Goal: Task Accomplishment & Management: Manage account settings

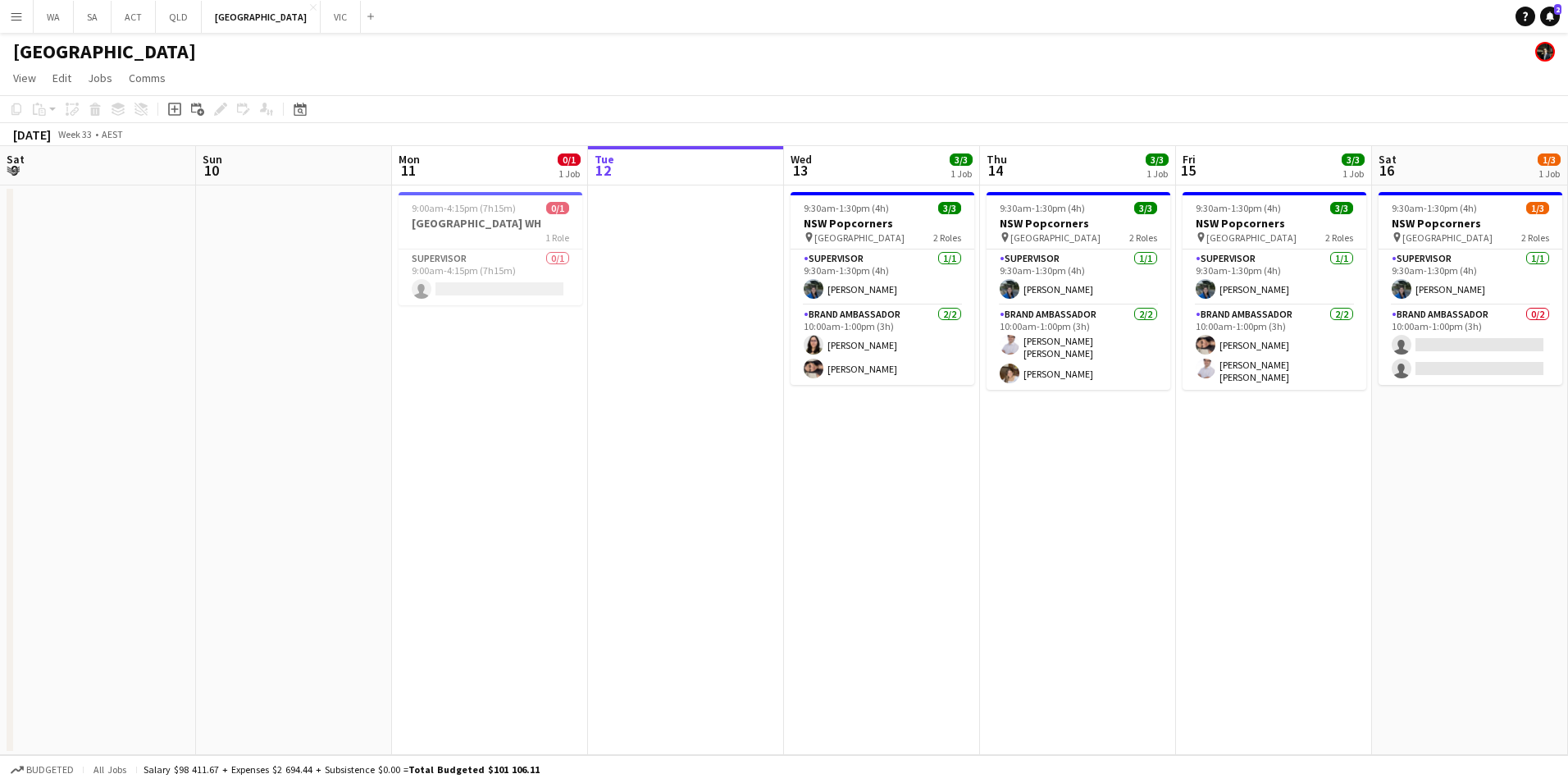
scroll to position [0, 624]
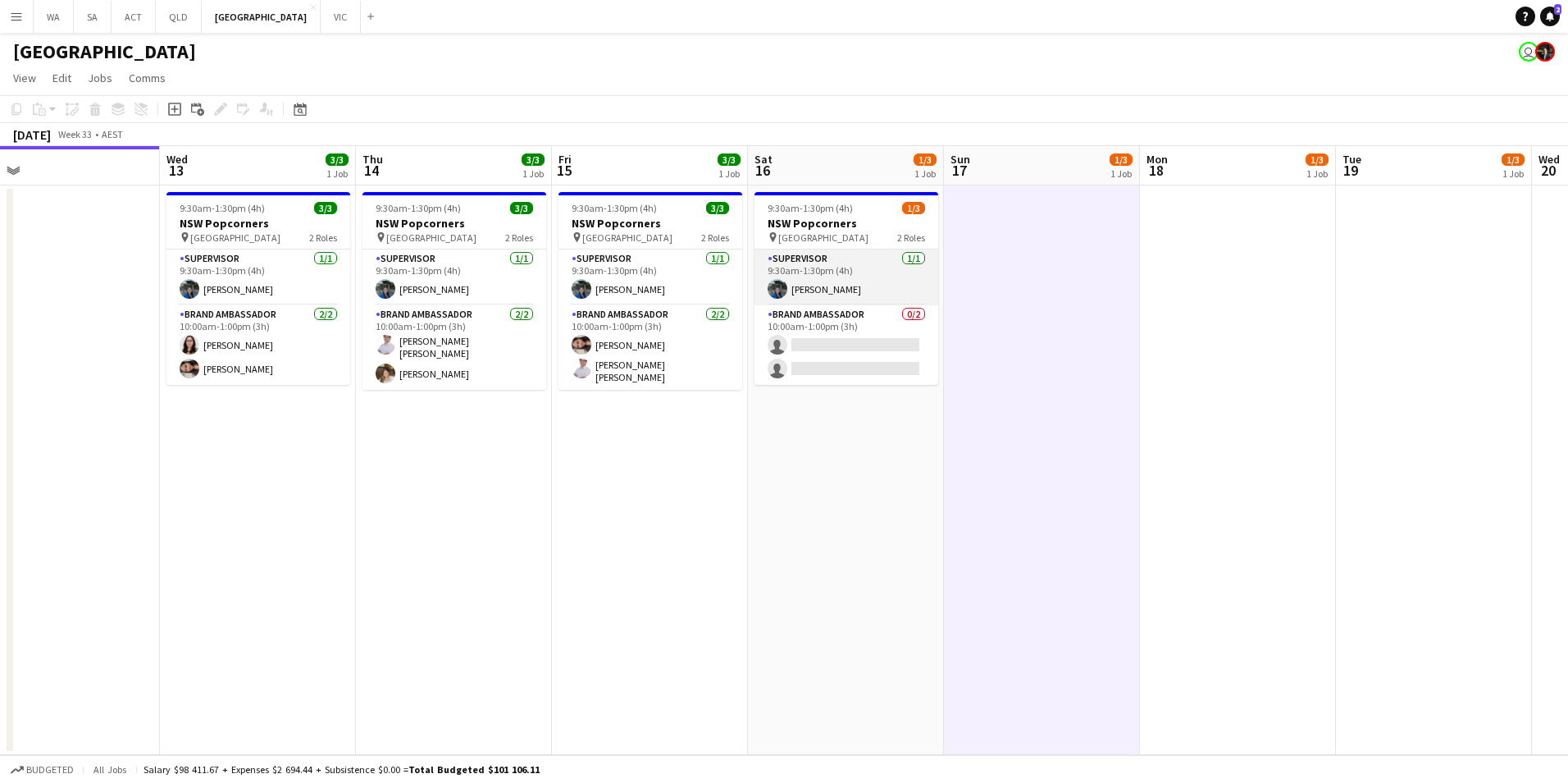
click at [839, 285] on app-card-role "Supervisor [DATE] 9:30am-1:30pm (4h) [PERSON_NAME]" at bounding box center [846, 277] width 184 height 56
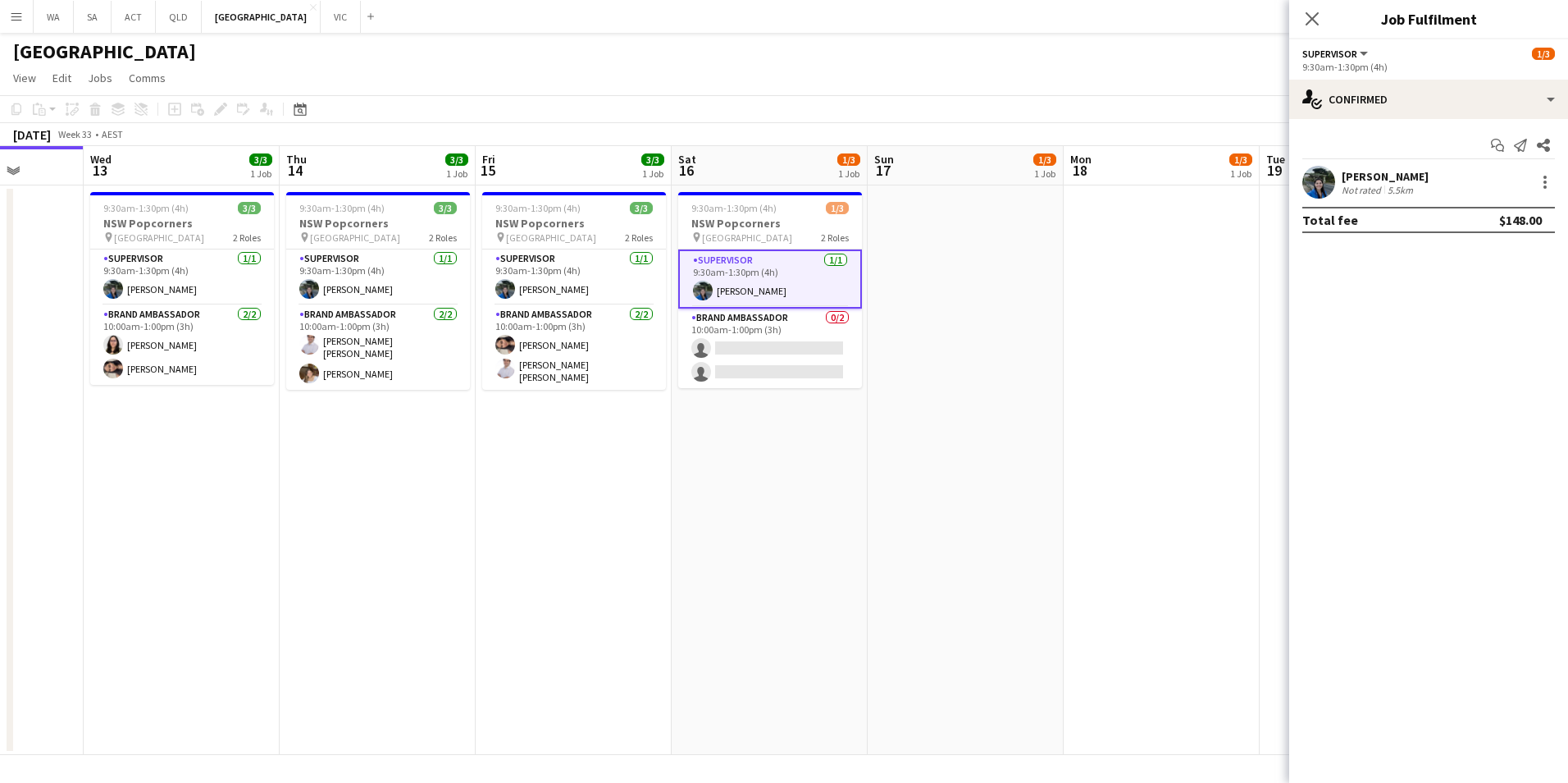
drag, startPoint x: 990, startPoint y: 522, endPoint x: 521, endPoint y: 505, distance: 469.3
click at [521, 505] on app-calendar-viewport "Sun 10 Mon 11 0/1 1 Job Tue 12 Wed 13 3/3 1 Job Thu 14 3/3 1 Job Fri 15 3/3 1 J…" at bounding box center [784, 450] width 1568 height 609
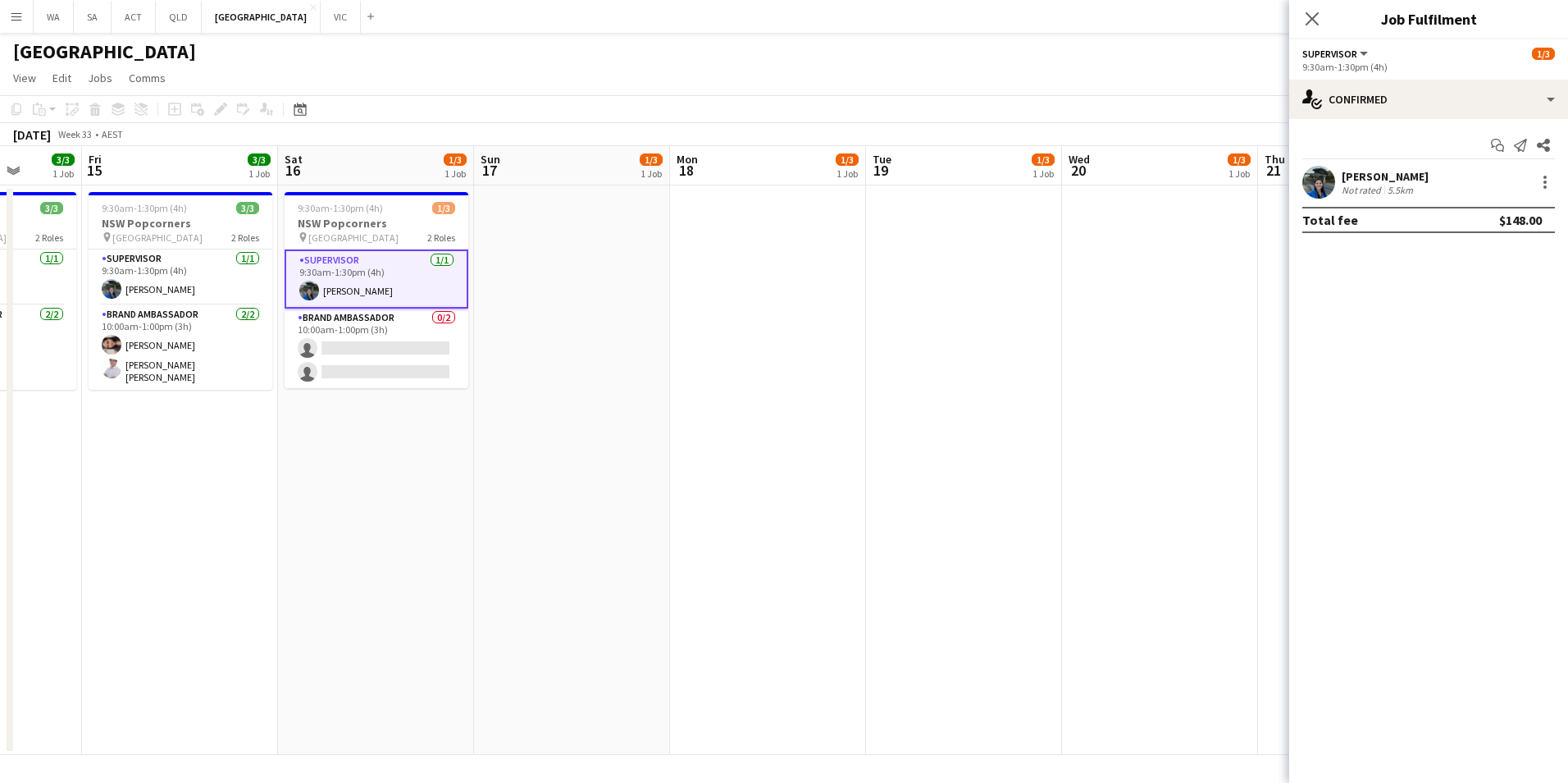
scroll to position [0, 340]
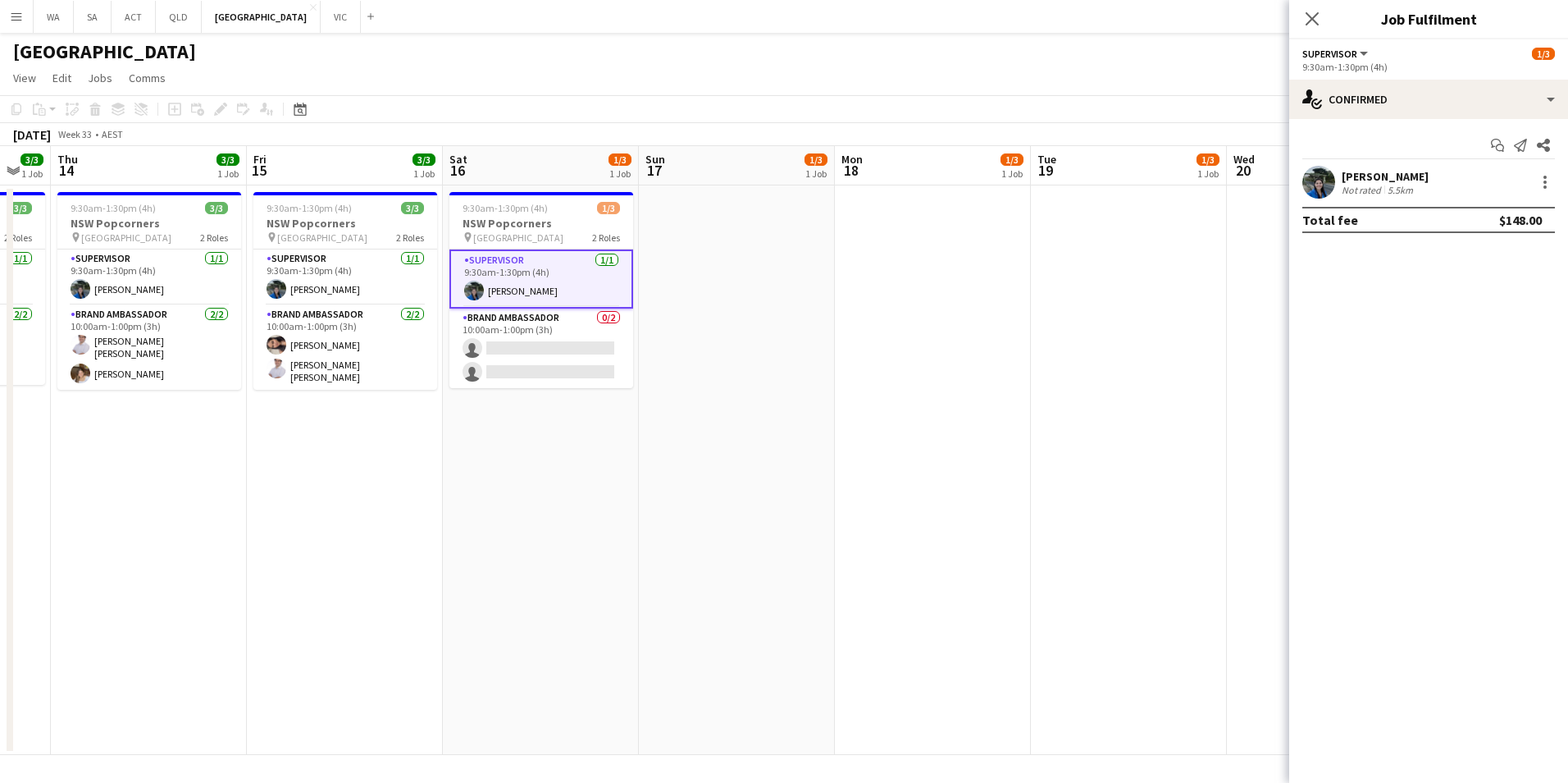
drag, startPoint x: 657, startPoint y: 563, endPoint x: 1007, endPoint y: 638, distance: 357.9
click at [1007, 638] on app-calendar-viewport "Tue 12 Wed 13 3/3 1 Job Thu 14 3/3 1 Job Fri 15 3/3 1 Job Sat 16 1/3 1 Job Sun …" at bounding box center [784, 450] width 1568 height 609
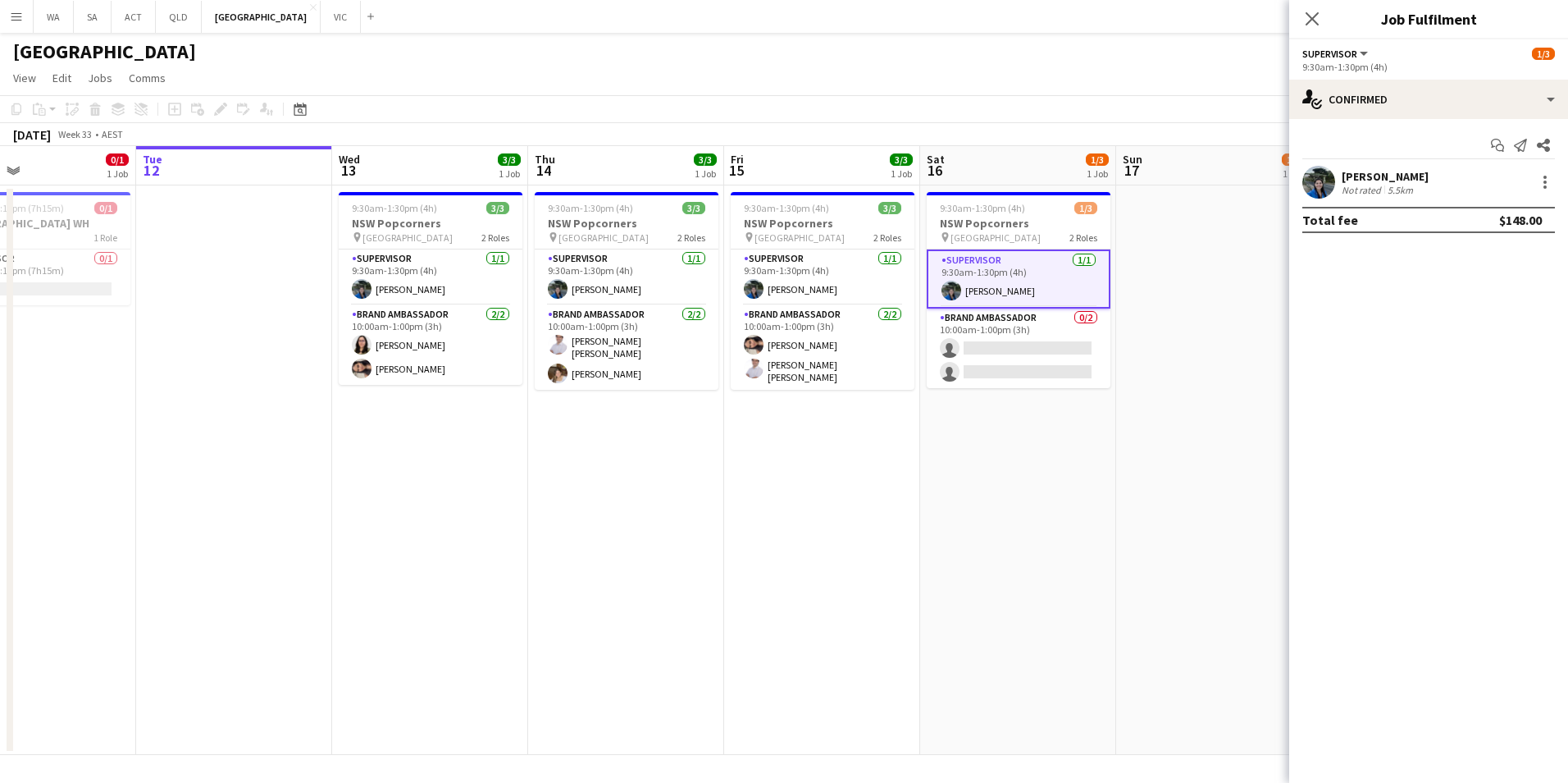
scroll to position [0, 424]
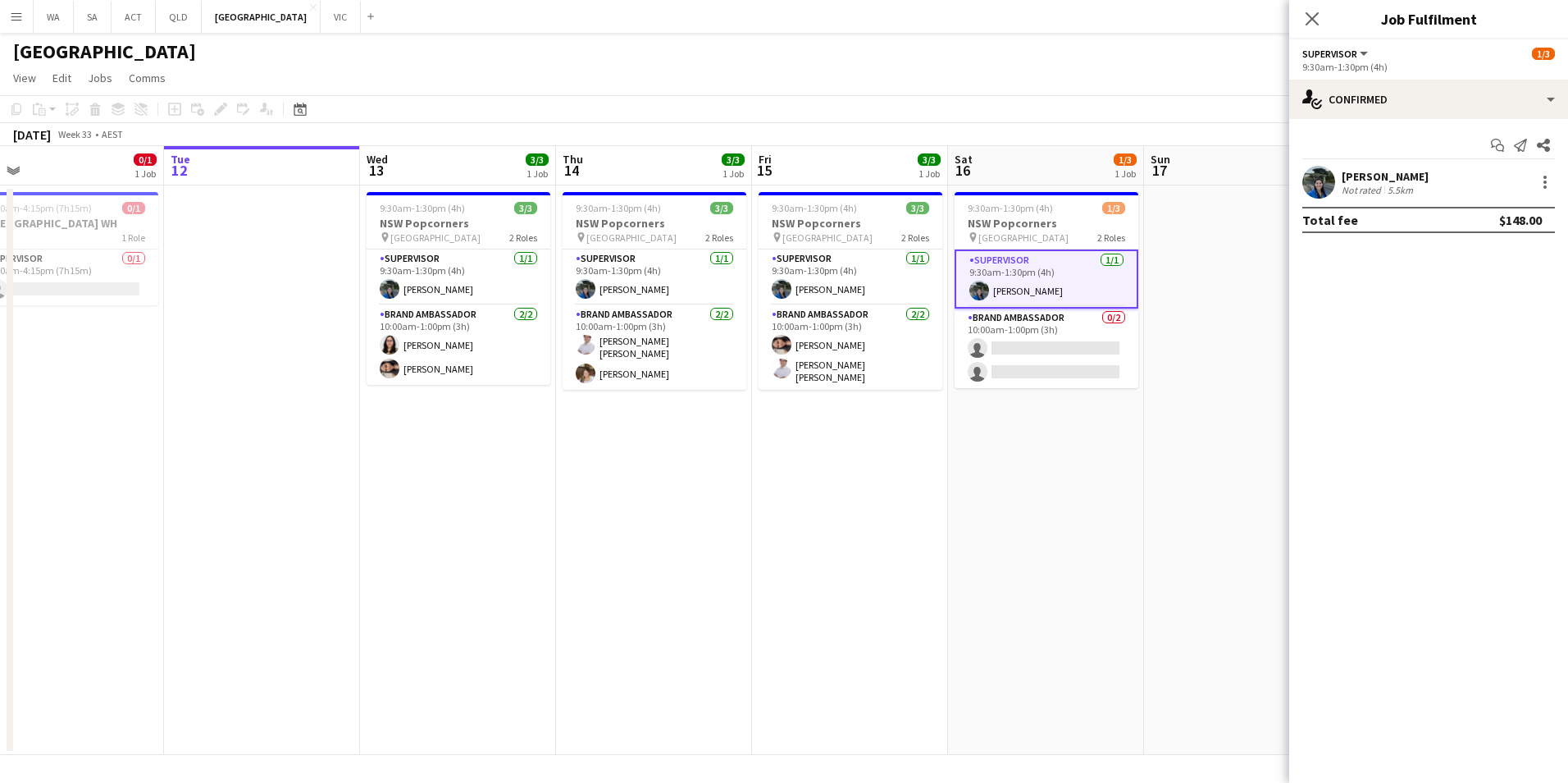
drag, startPoint x: 602, startPoint y: 564, endPoint x: 890, endPoint y: 557, distance: 288.1
click at [890, 557] on app-calendar-viewport "Sat 9 Sun 10 Mon 11 0/1 1 Job Tue 12 Wed 13 3/3 1 Job Thu 14 3/3 1 Job Fri 15 3…" at bounding box center [784, 450] width 1568 height 609
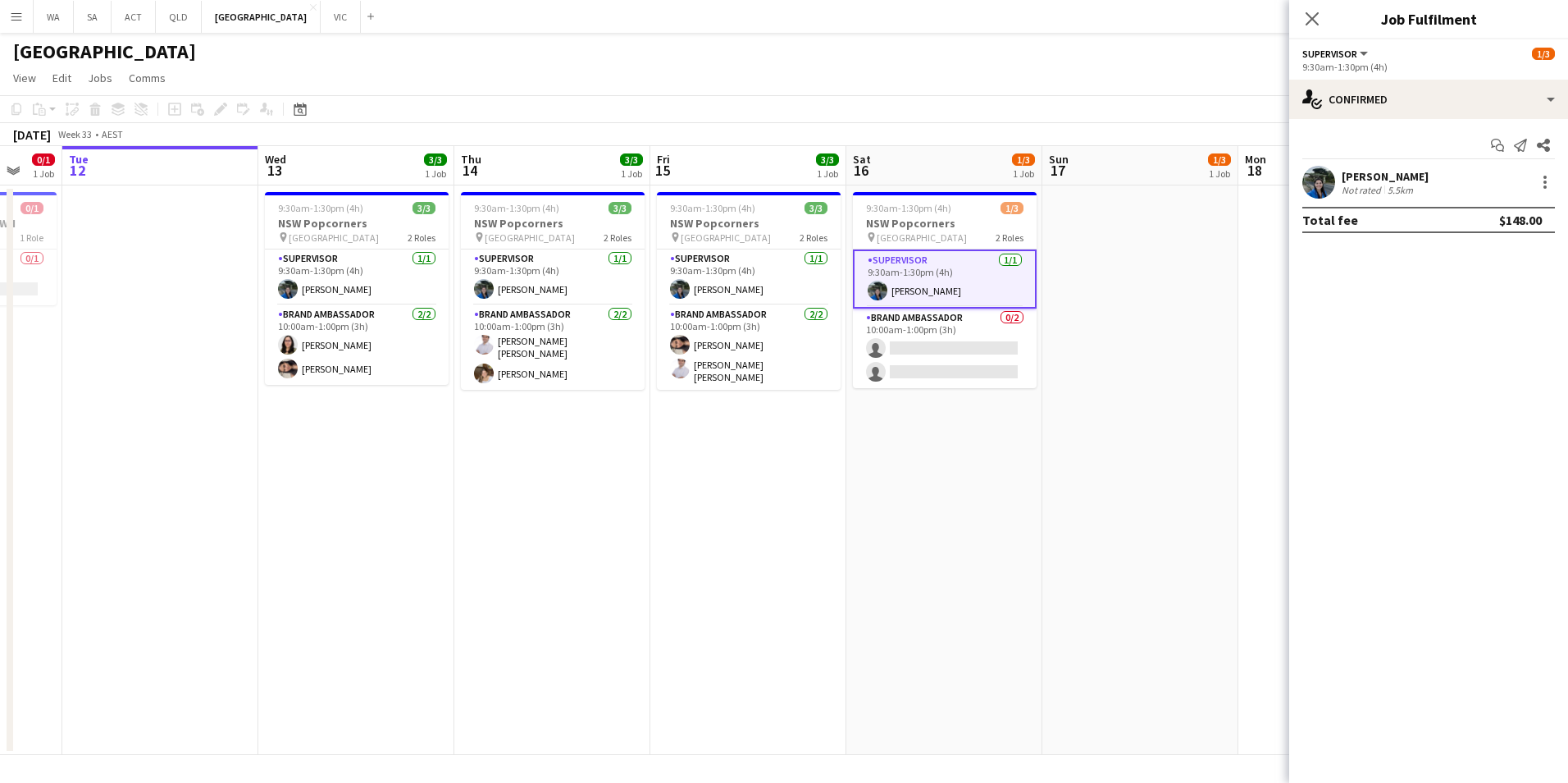
scroll to position [0, 541]
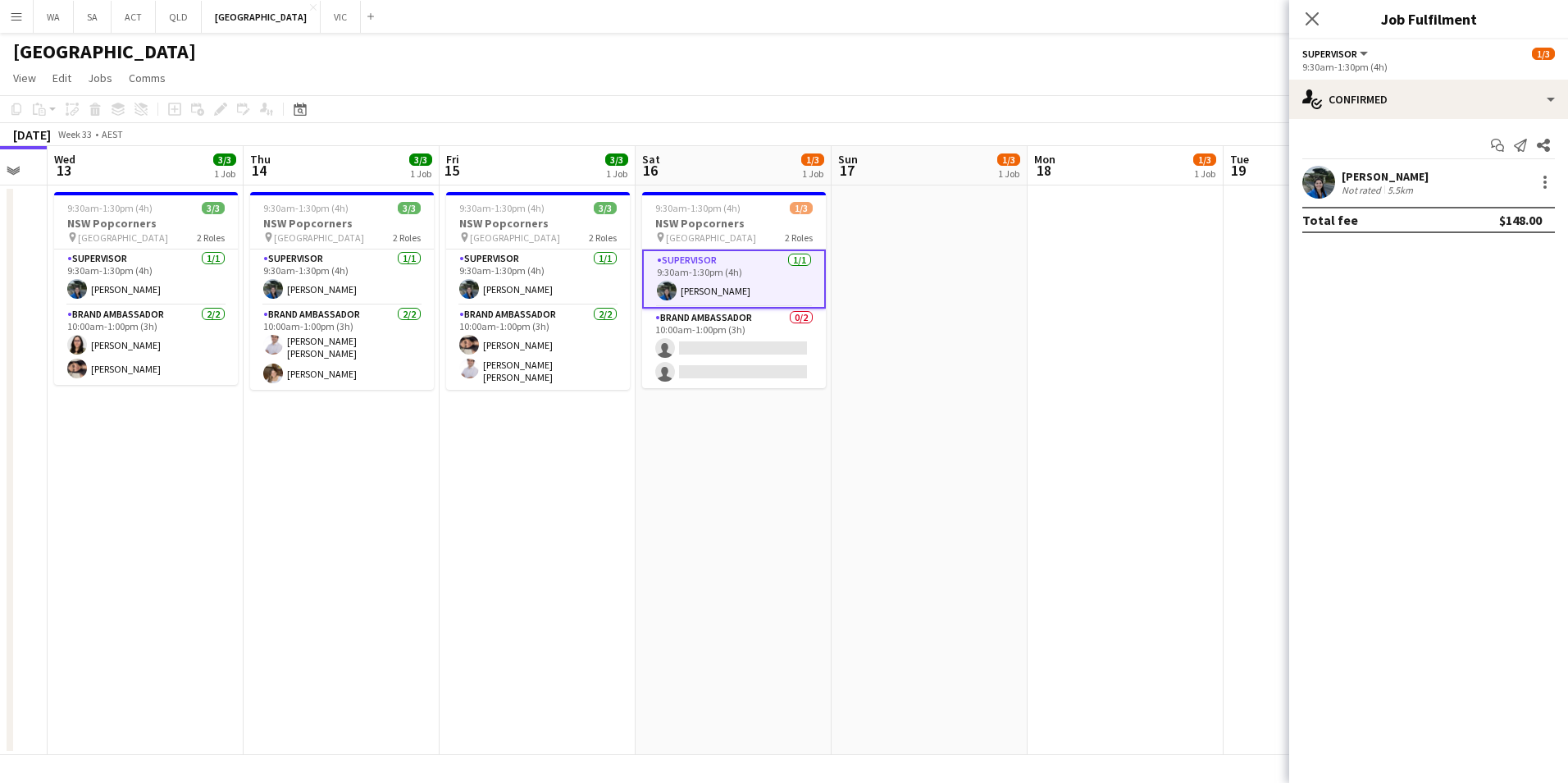
drag, startPoint x: 1044, startPoint y: 600, endPoint x: 732, endPoint y: 601, distance: 312.0
click at [732, 601] on app-calendar-viewport "Sun 10 Mon 11 0/1 1 Job Tue 12 Wed 13 3/3 1 Job Thu 14 3/3 1 Job Fri 15 3/3 1 J…" at bounding box center [784, 450] width 1568 height 609
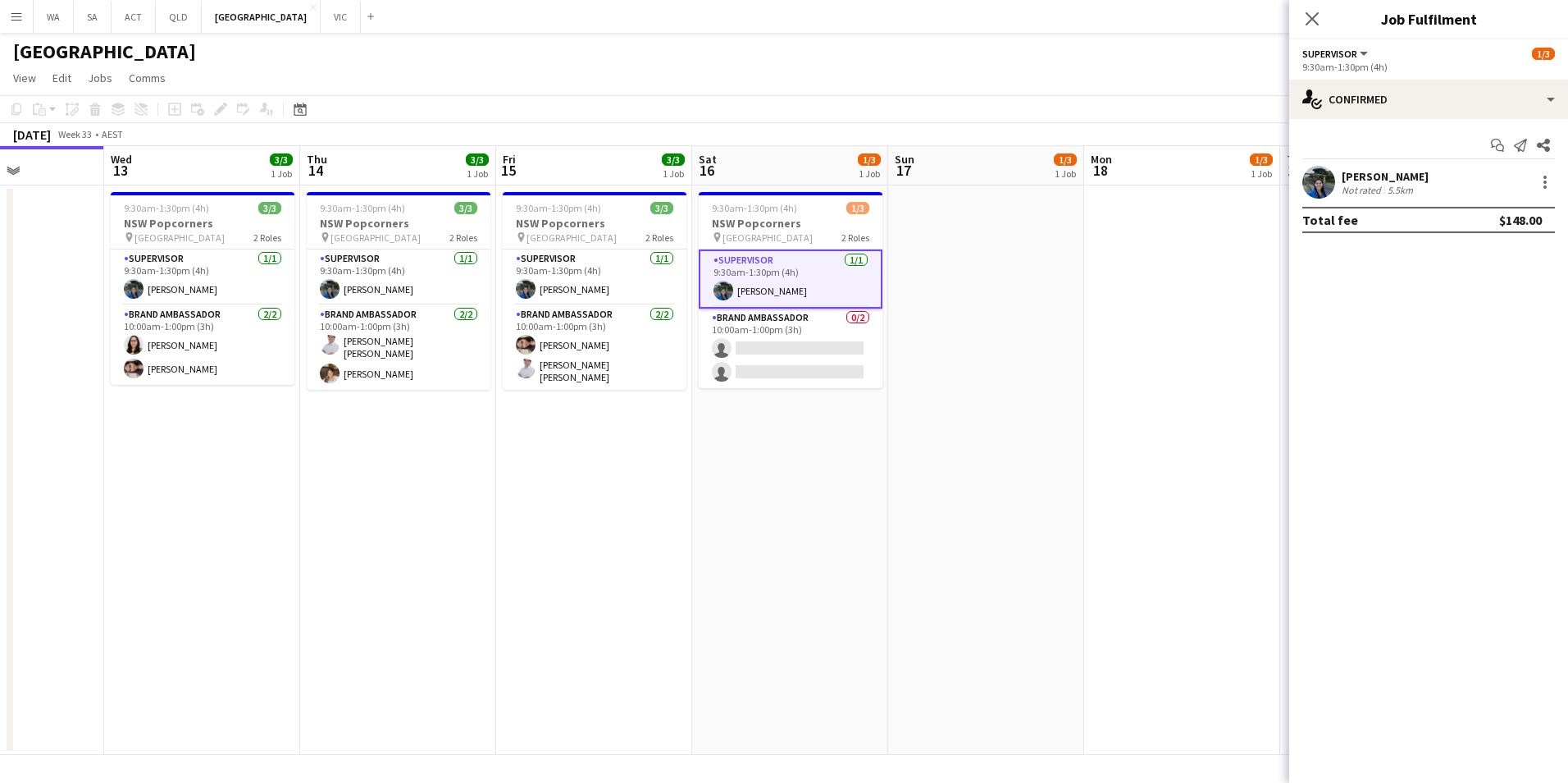
scroll to position [0, 535]
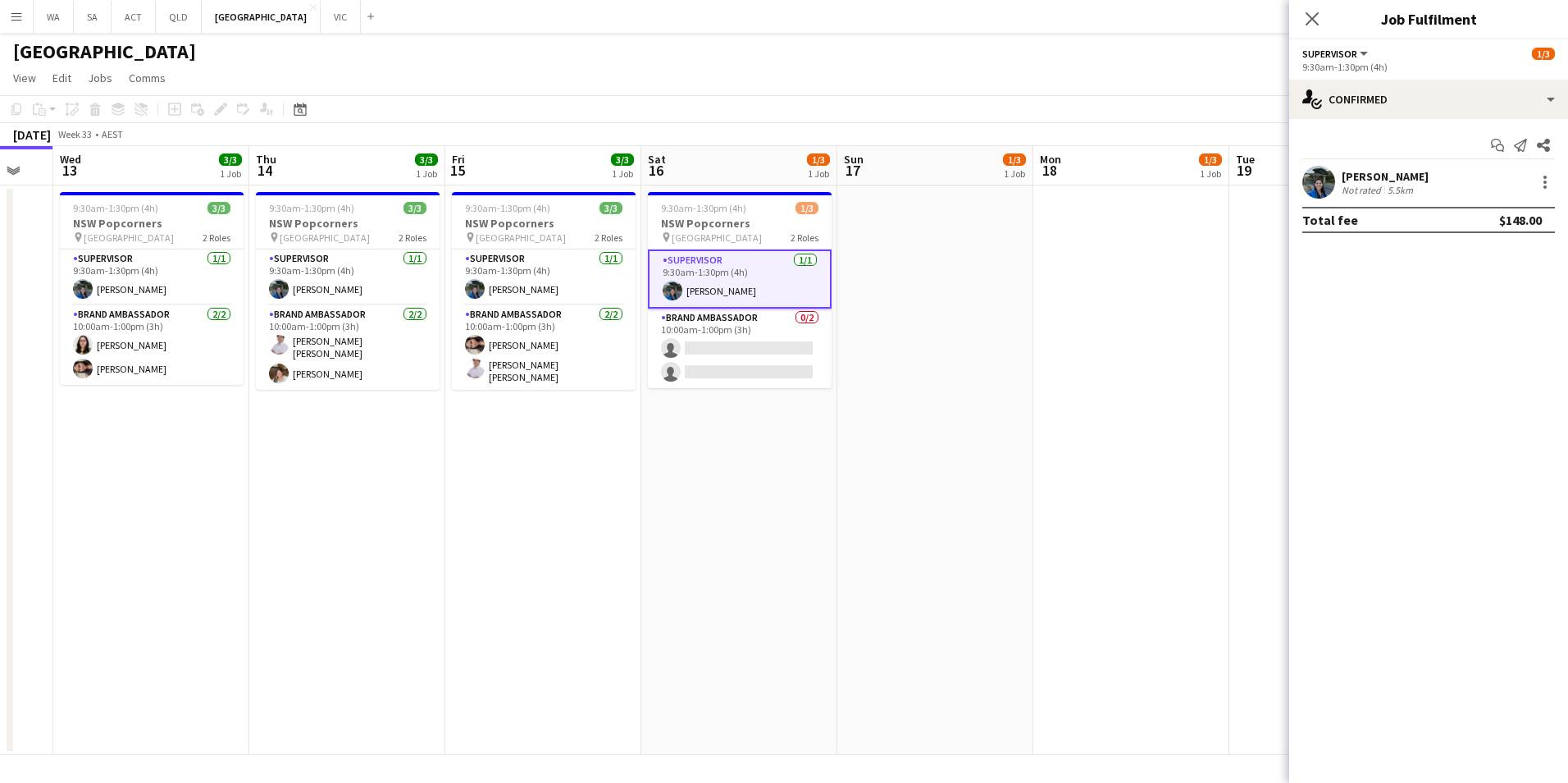
drag, startPoint x: 1055, startPoint y: 478, endPoint x: 865, endPoint y: 537, distance: 198.9
click at [865, 537] on app-calendar-viewport "Sun 10 Mon 11 0/1 1 Job Tue 12 Wed 13 3/3 1 Job Thu 14 3/3 1 Job Fri 15 3/3 1 J…" at bounding box center [784, 450] width 1568 height 609
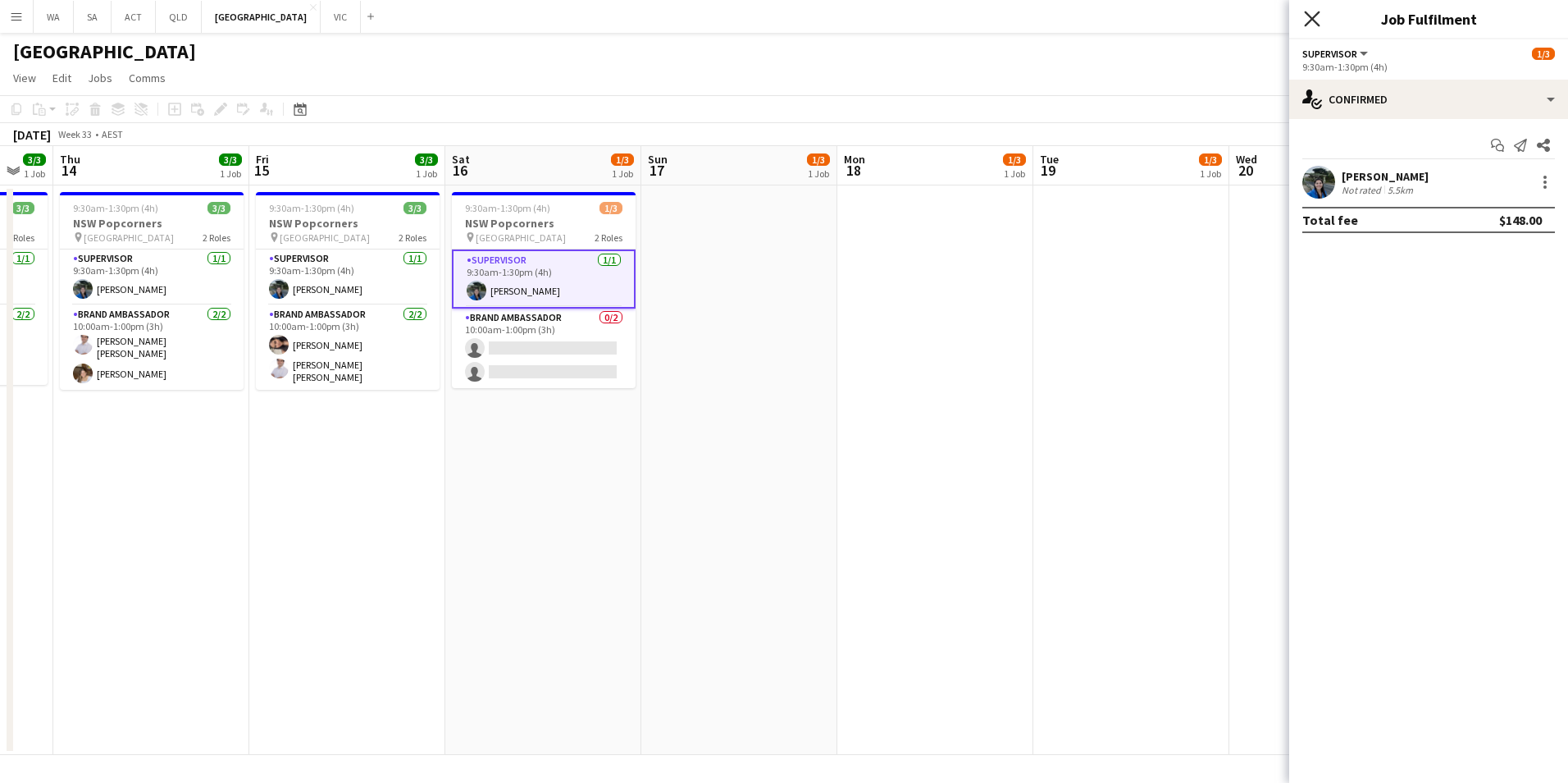
click at [1315, 18] on icon "Close pop-in" at bounding box center [1311, 19] width 16 height 16
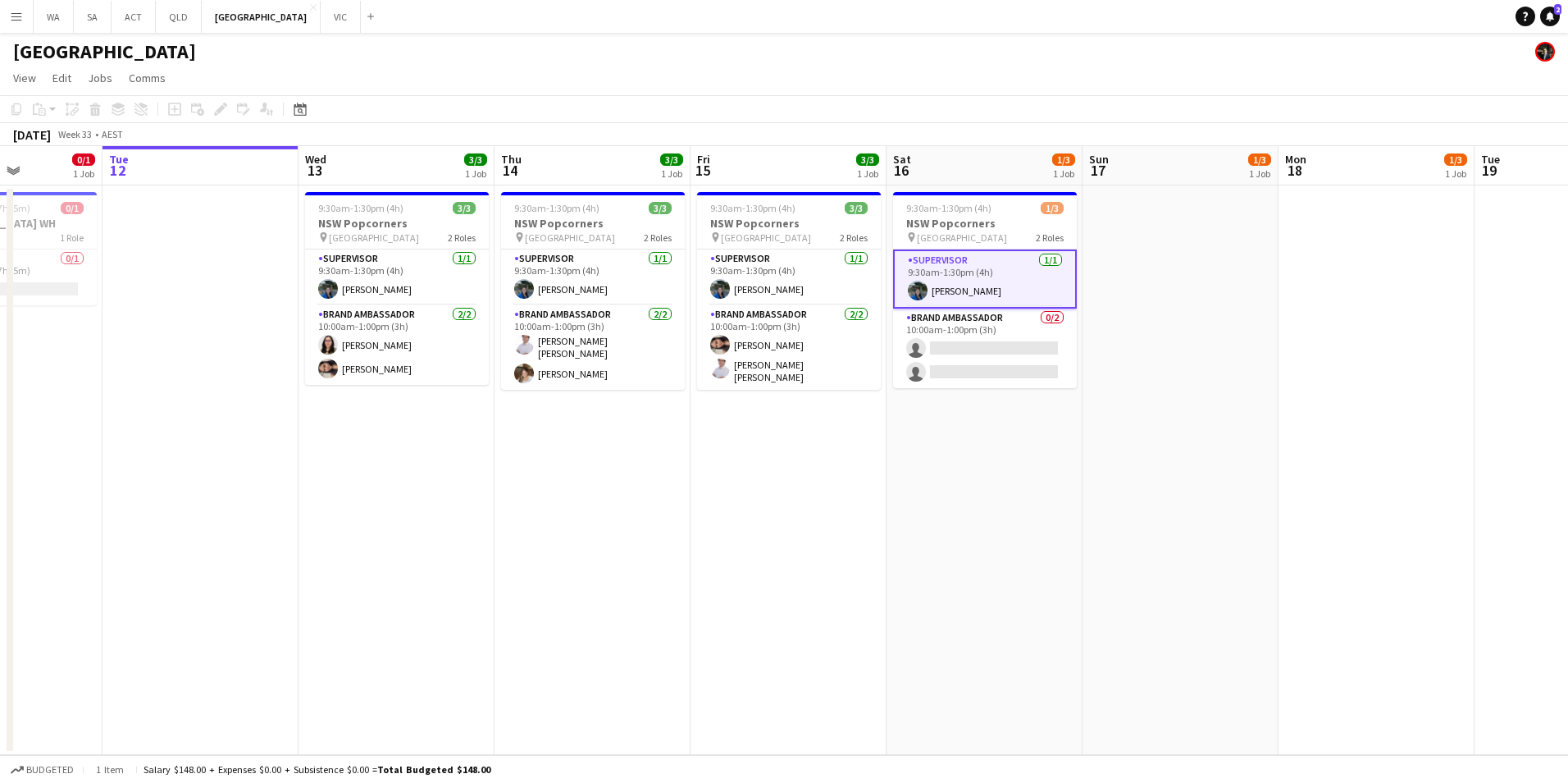
scroll to position [0, 474]
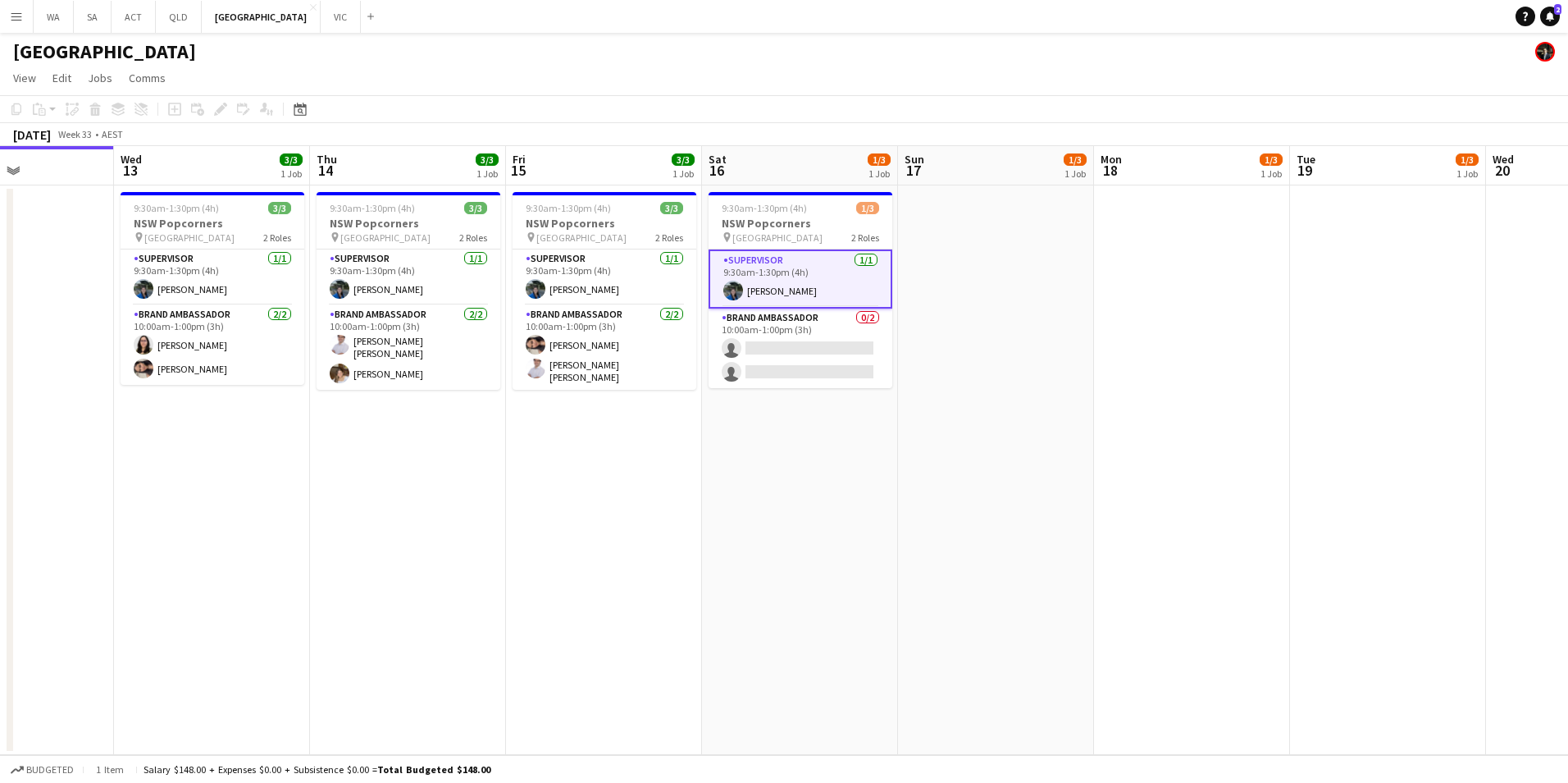
drag, startPoint x: 720, startPoint y: 454, endPoint x: 1172, endPoint y: 462, distance: 452.1
click at [1172, 462] on app-calendar-viewport "Sun 10 Mon 11 0/1 1 Job Tue 12 Wed 13 3/3 1 Job Thu 14 3/3 1 Job Fri 15 3/3 1 J…" at bounding box center [784, 450] width 1568 height 609
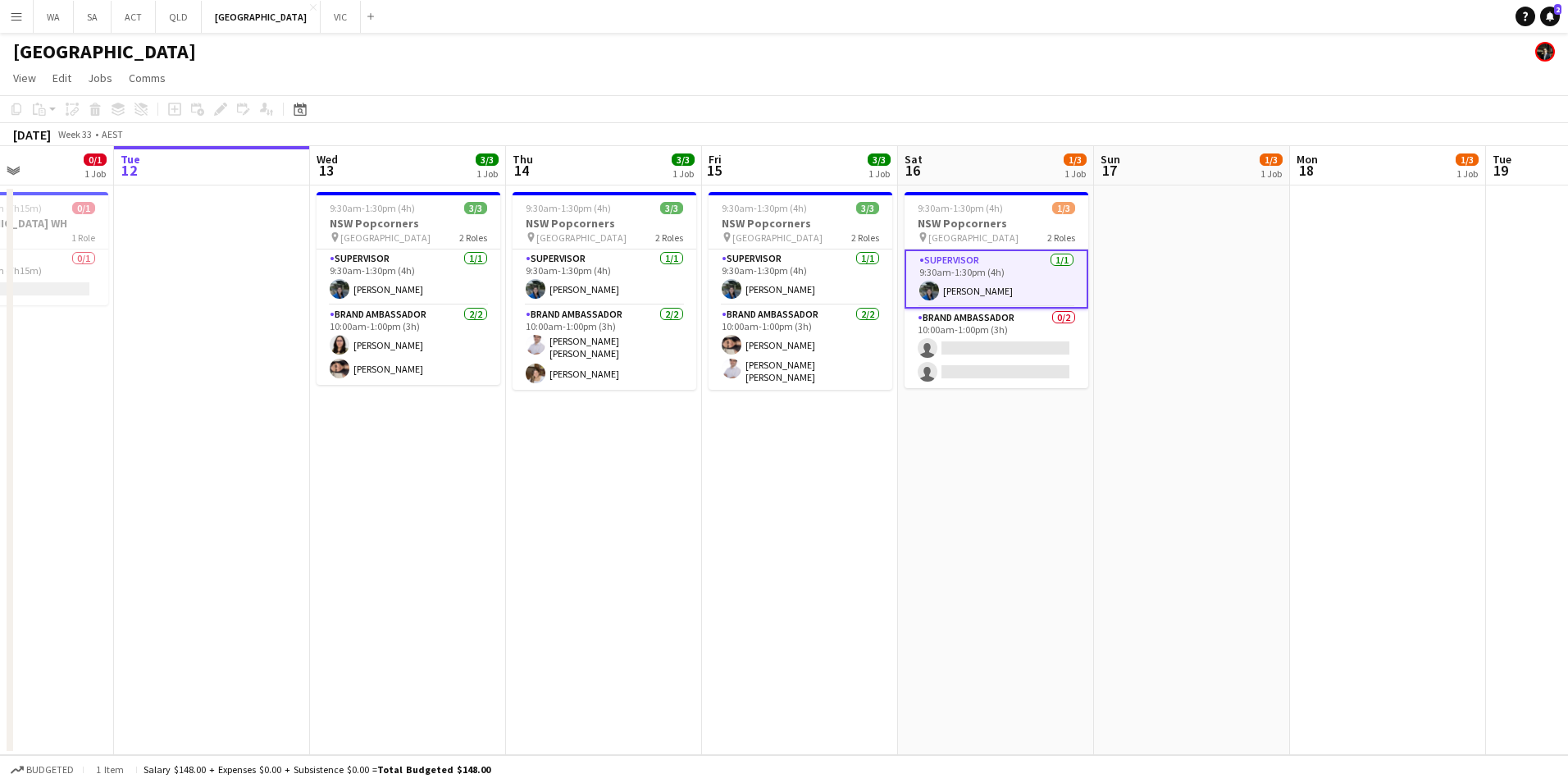
click at [993, 272] on app-card-role "Supervisor [DATE] 9:30am-1:30pm (4h) [PERSON_NAME]" at bounding box center [997, 279] width 184 height 59
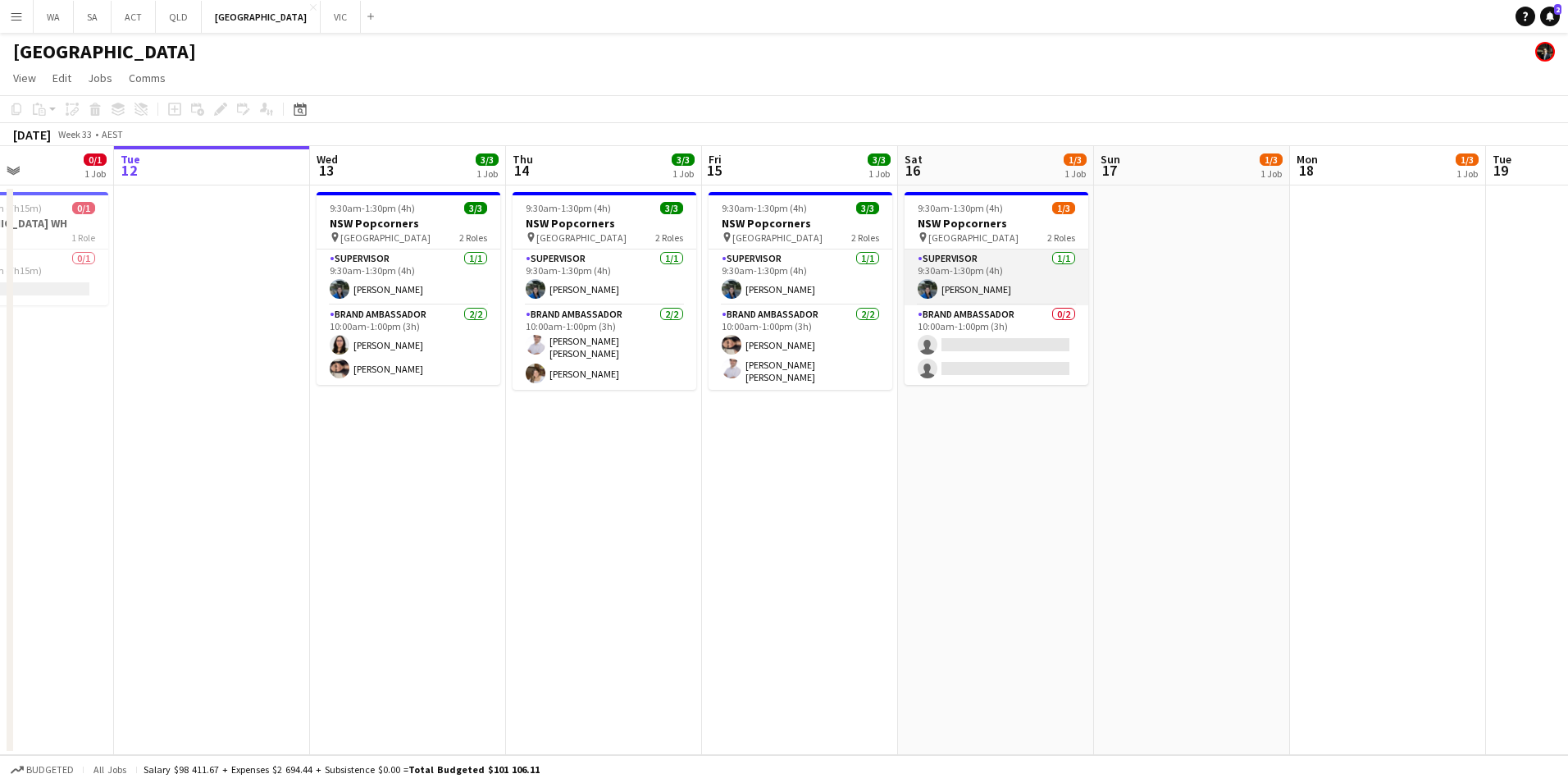
click at [993, 272] on app-card-role "Supervisor [DATE] 9:30am-1:30pm (4h) [PERSON_NAME]" at bounding box center [997, 277] width 184 height 56
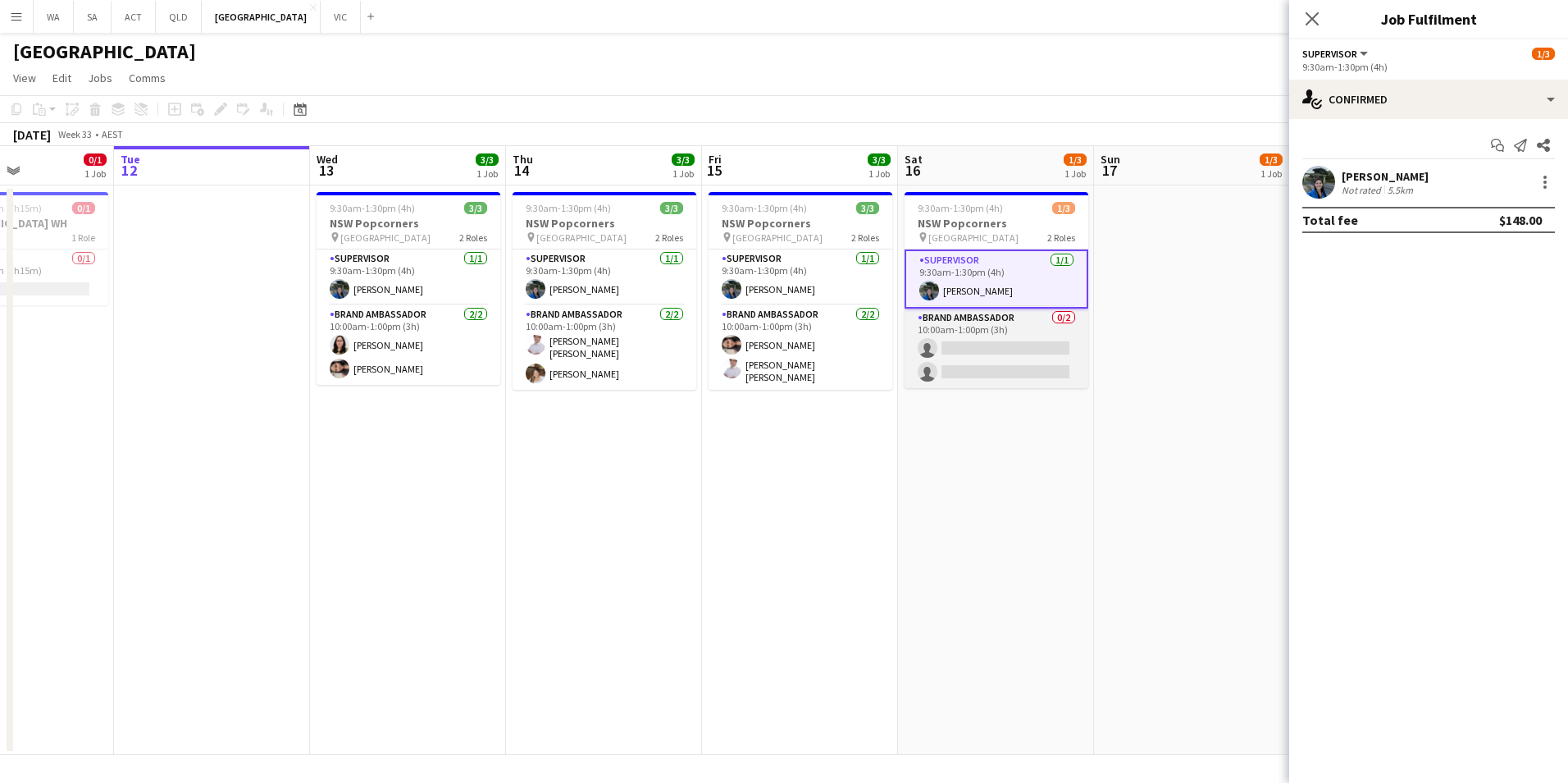
click at [986, 318] on app-card-role "Brand Ambassador 0/2 10:00am-1:00pm (3h) single-neutral-actions single-neutral-…" at bounding box center [997, 348] width 184 height 79
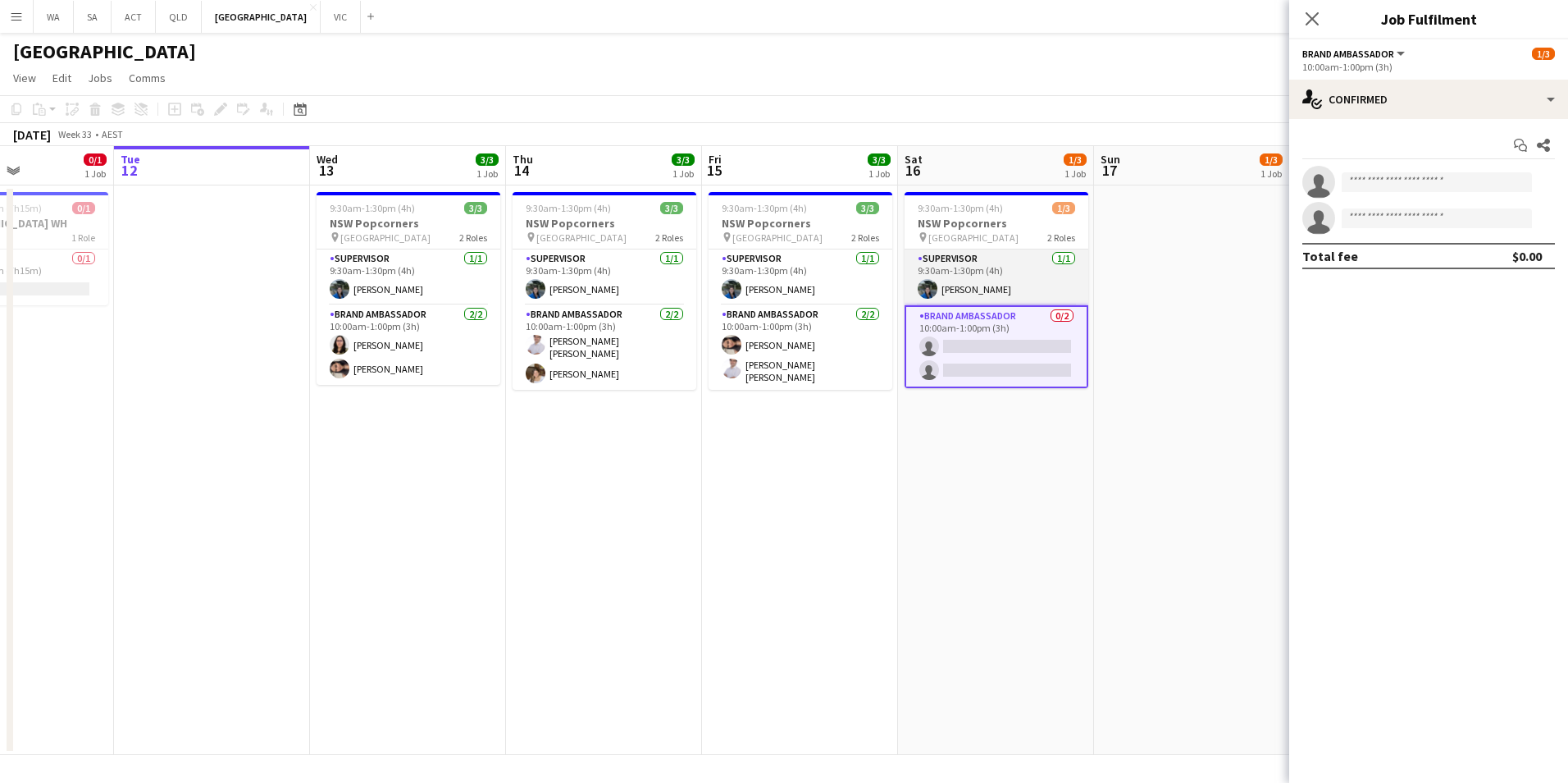
click at [980, 259] on app-card-role "Supervisor [DATE] 9:30am-1:30pm (4h) [PERSON_NAME]" at bounding box center [997, 277] width 184 height 56
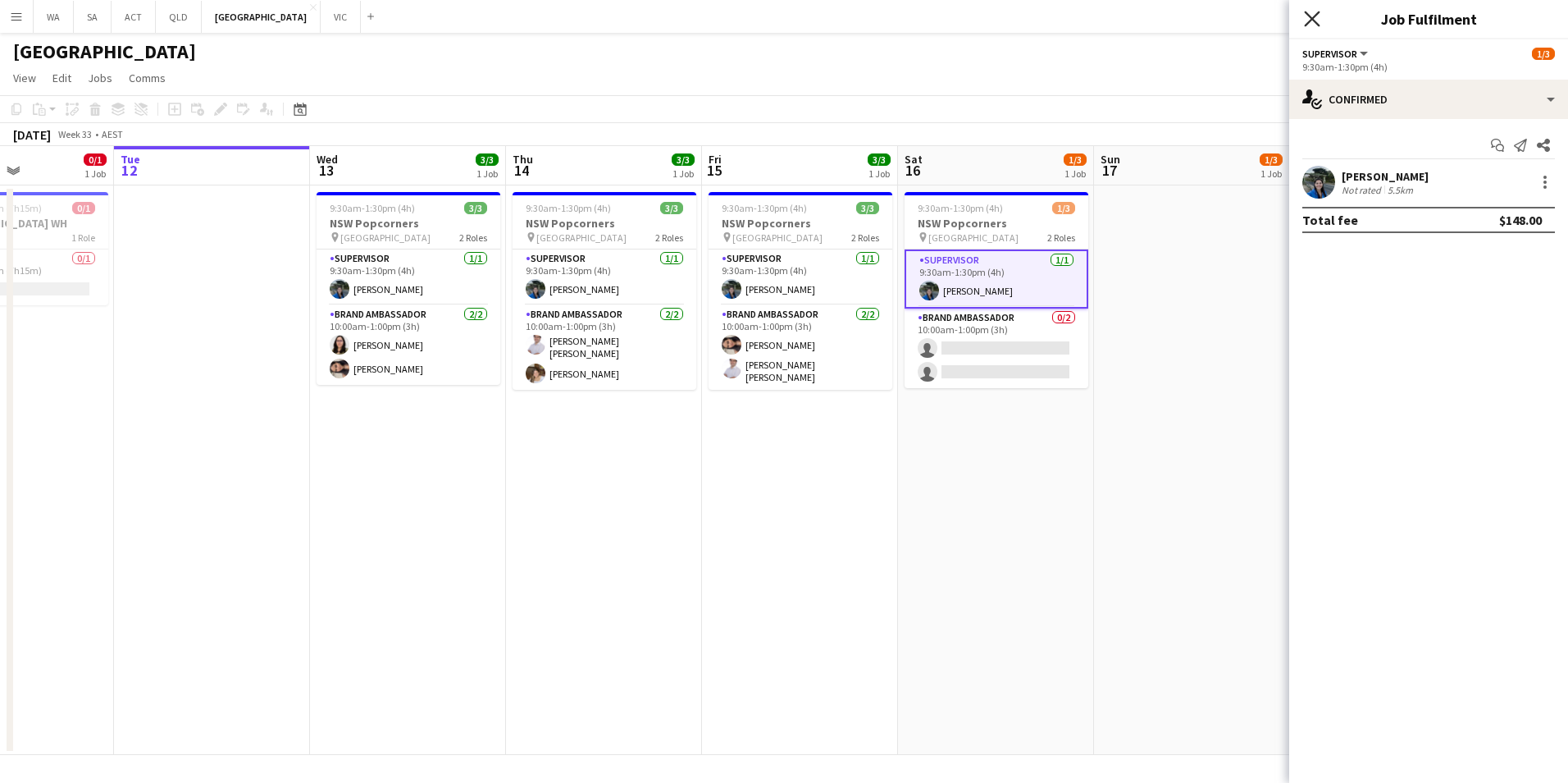
click at [1316, 20] on icon "Close pop-in" at bounding box center [1311, 19] width 16 height 16
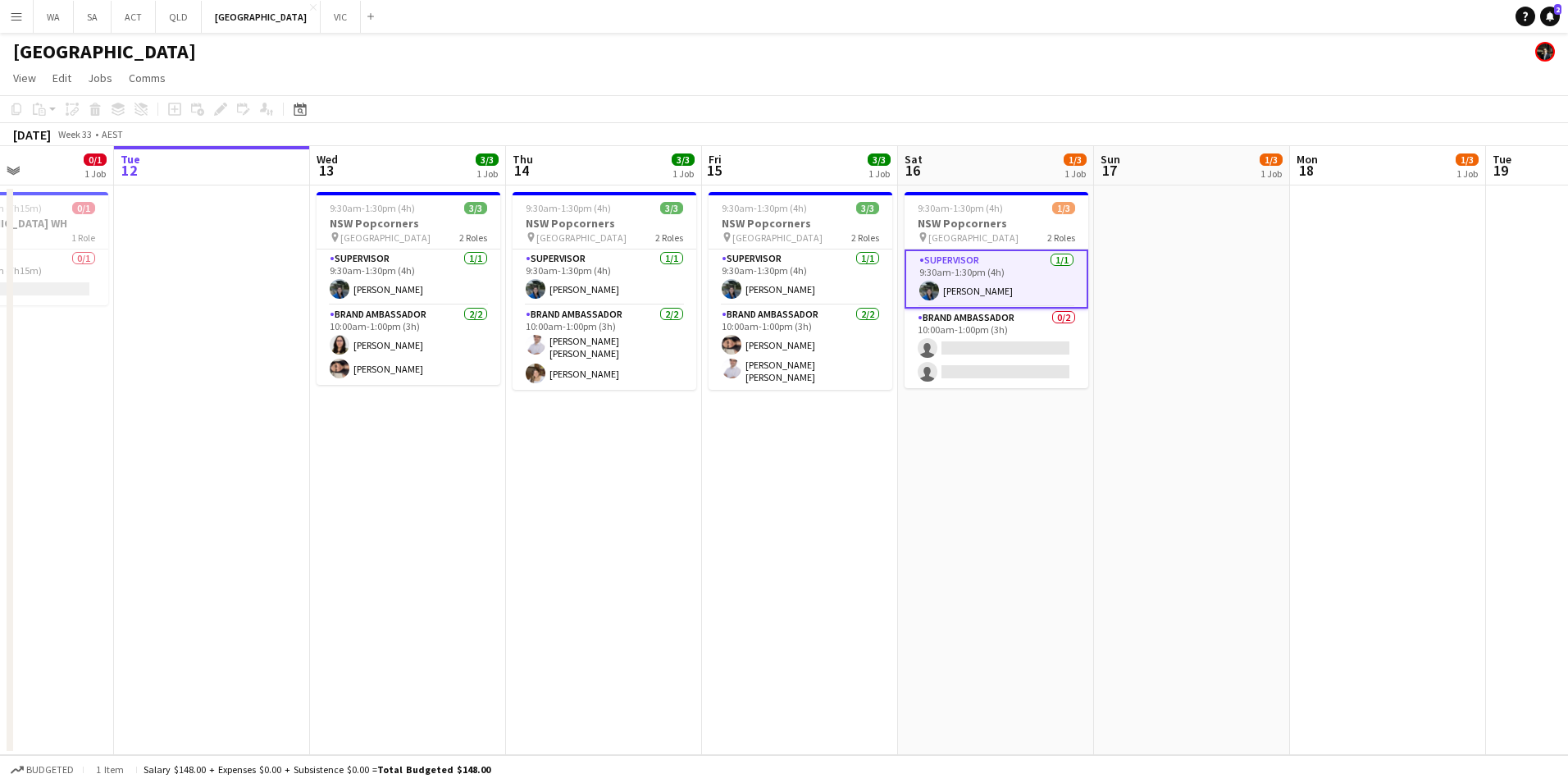
click at [1038, 280] on app-card-role "Supervisor [DATE] 9:30am-1:30pm (4h) [PERSON_NAME]" at bounding box center [997, 279] width 184 height 59
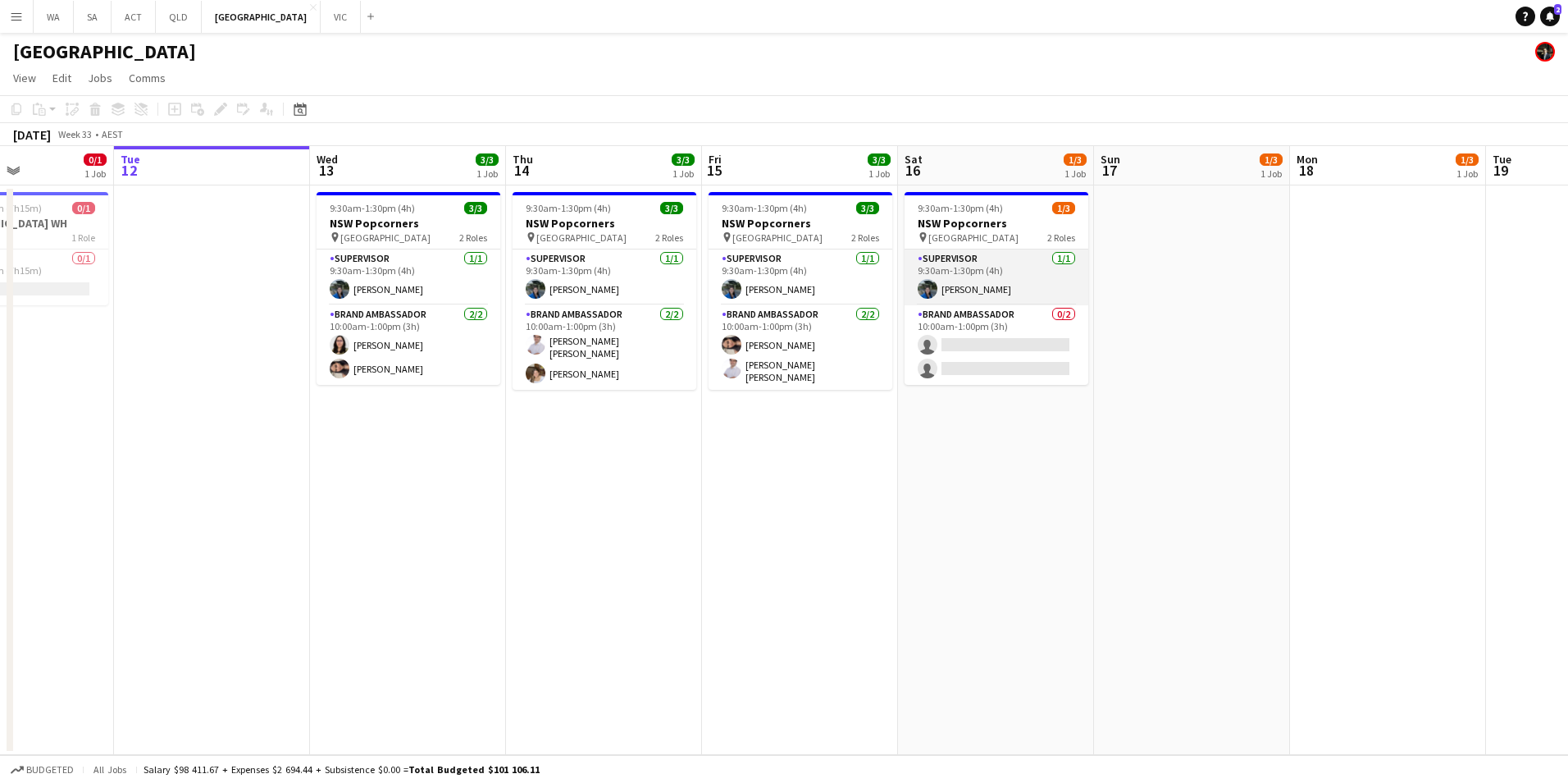
click at [1038, 280] on app-card-role "Supervisor [DATE] 9:30am-1:30pm (4h) [PERSON_NAME]" at bounding box center [997, 277] width 184 height 56
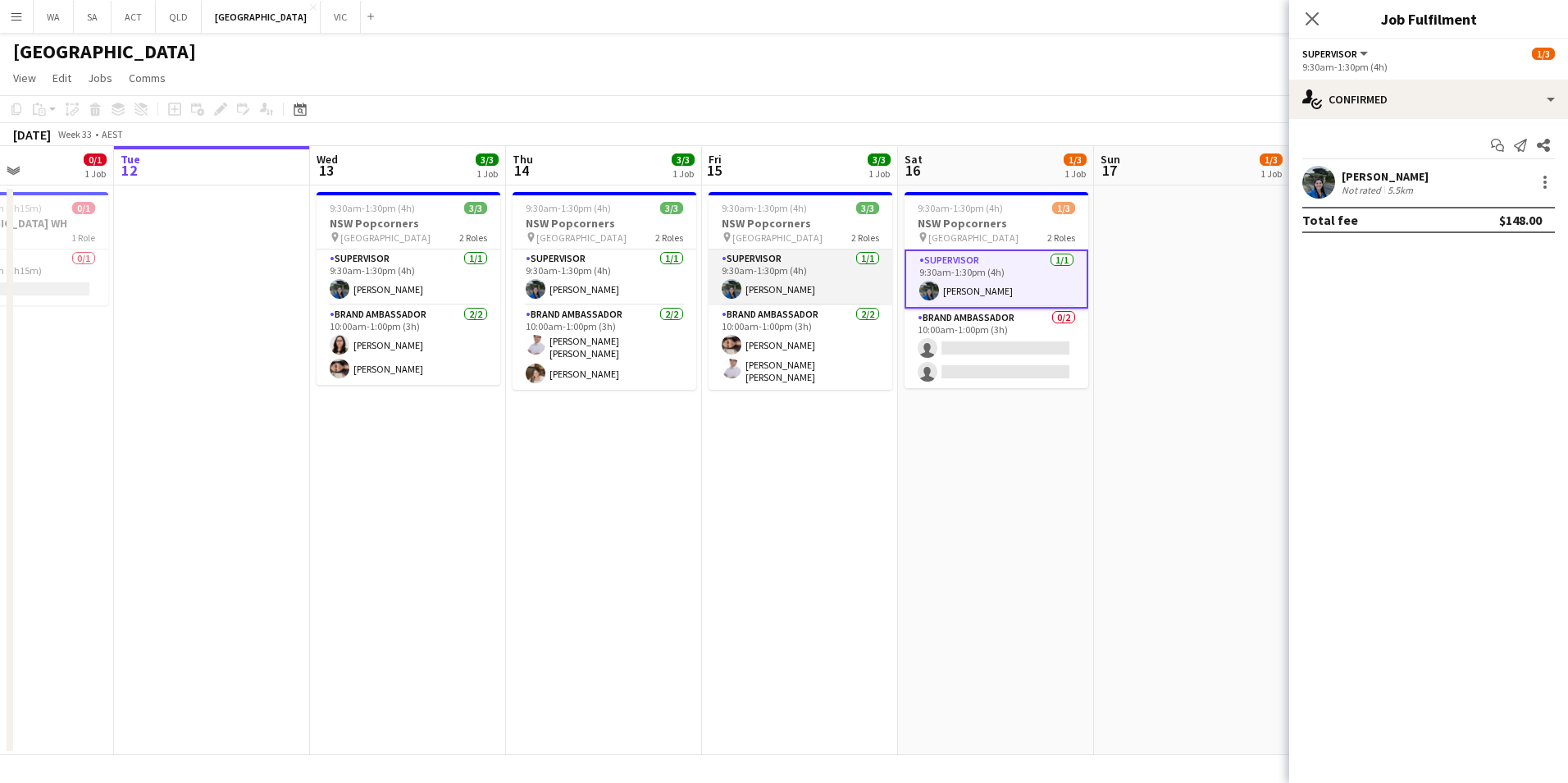
click at [825, 276] on app-card-role "Supervisor [DATE] 9:30am-1:30pm (4h) [PERSON_NAME]" at bounding box center [800, 277] width 184 height 56
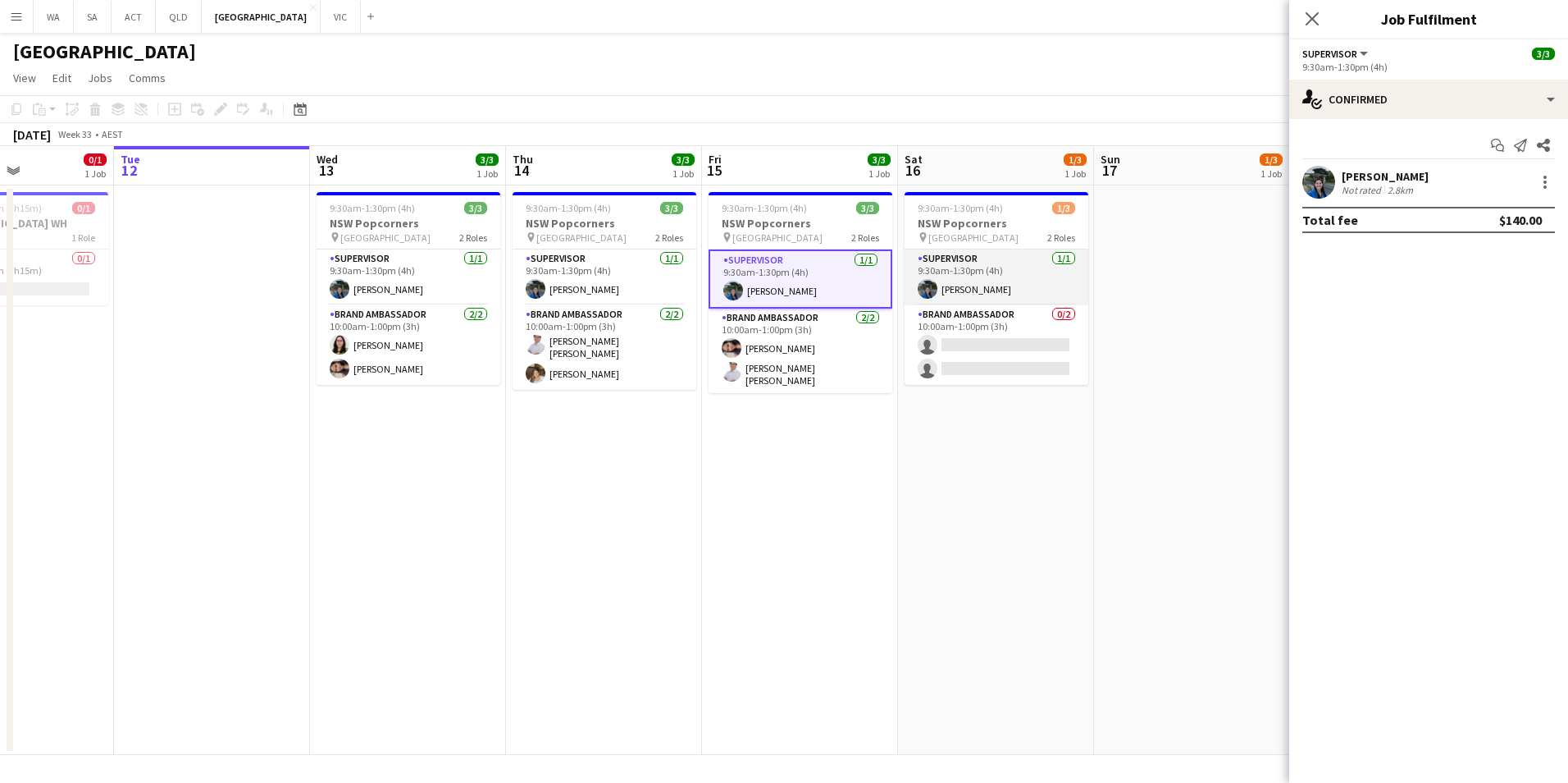
click at [953, 277] on app-card-role "Supervisor [DATE] 9:30am-1:30pm (4h) [PERSON_NAME]" at bounding box center [997, 277] width 184 height 56
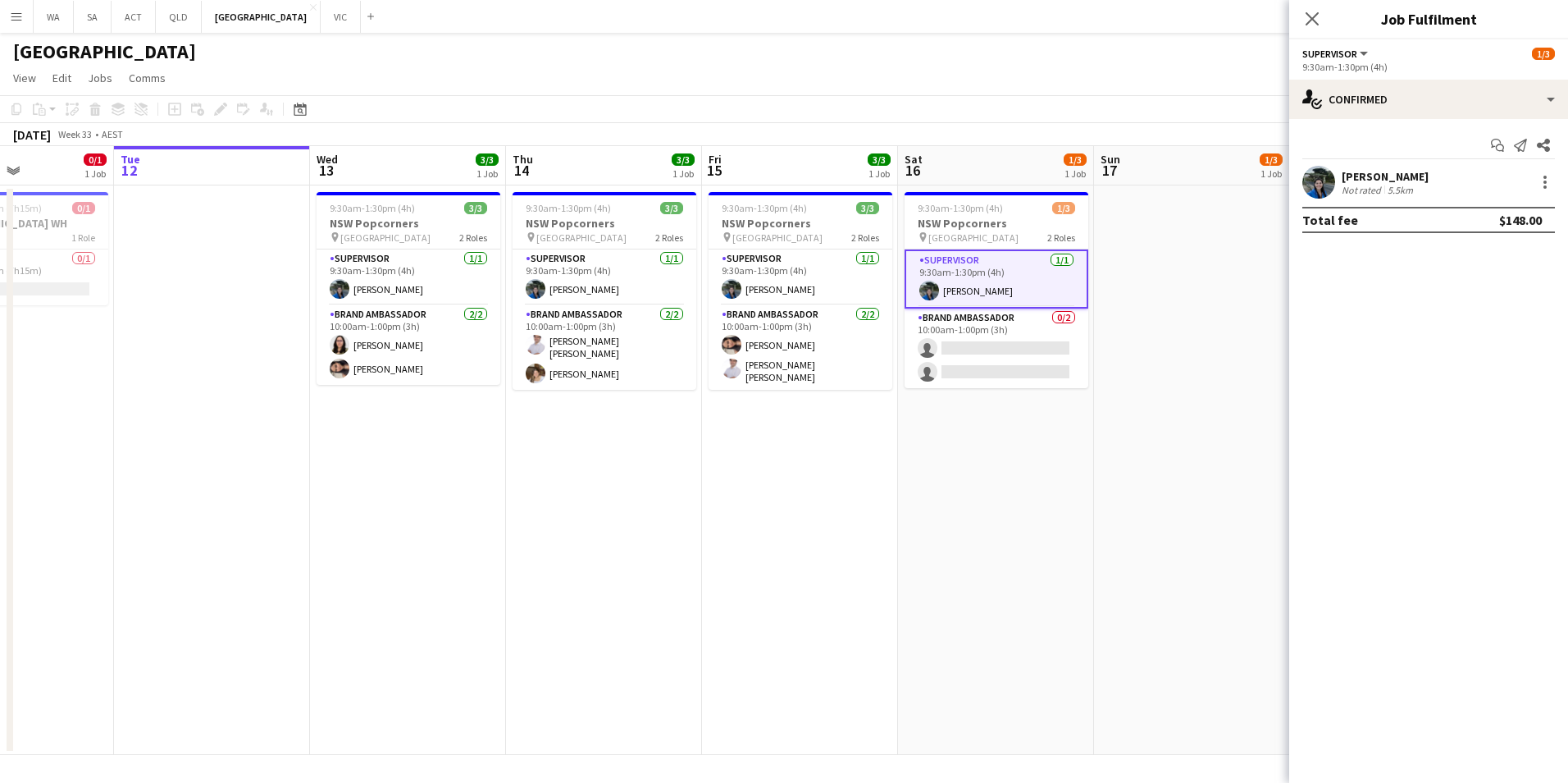
click at [972, 87] on app-page-menu "View Day view expanded Day view collapsed Month view Date picker Jump to [DATE]…" at bounding box center [784, 79] width 1568 height 31
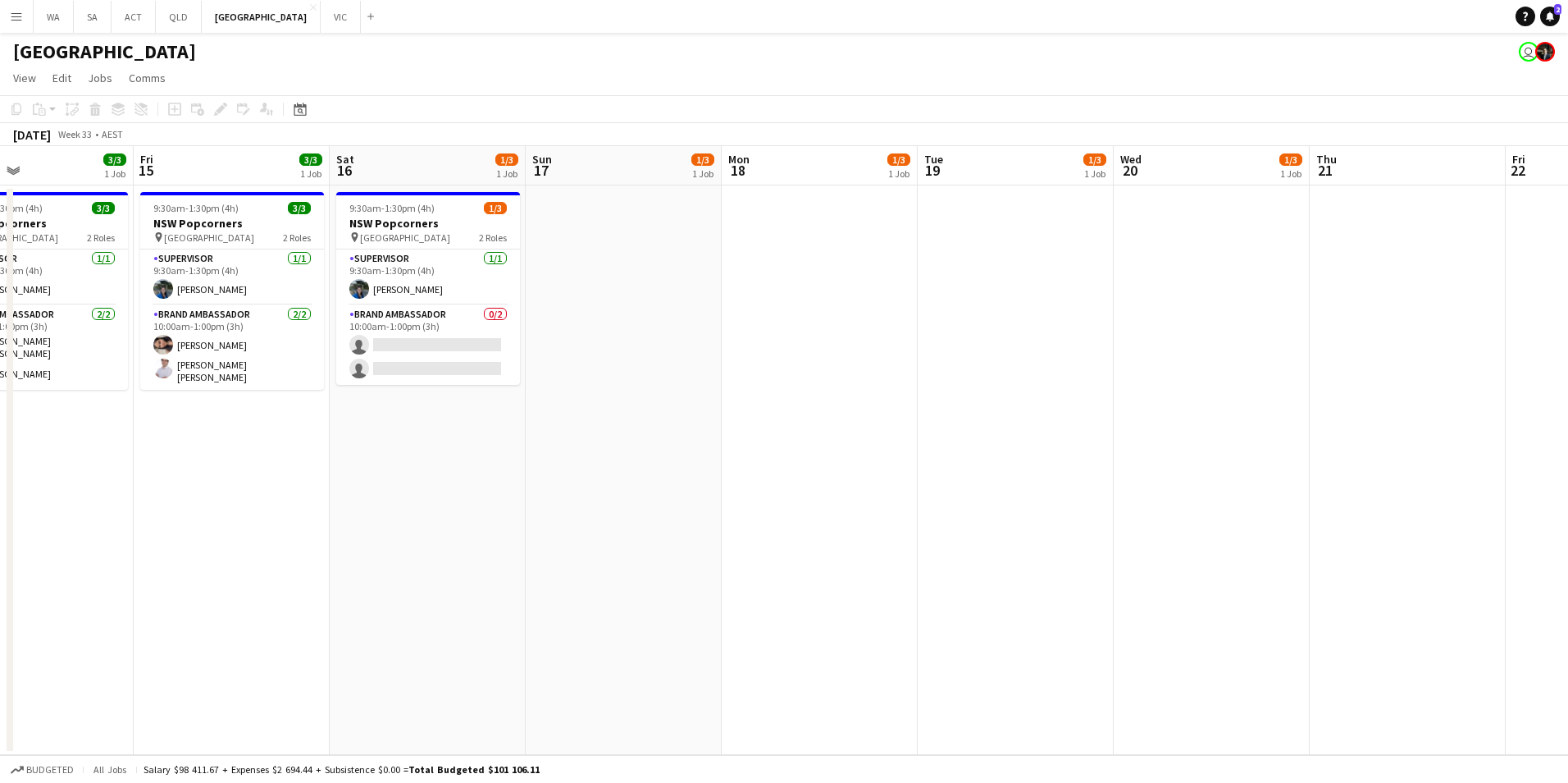
scroll to position [0, 505]
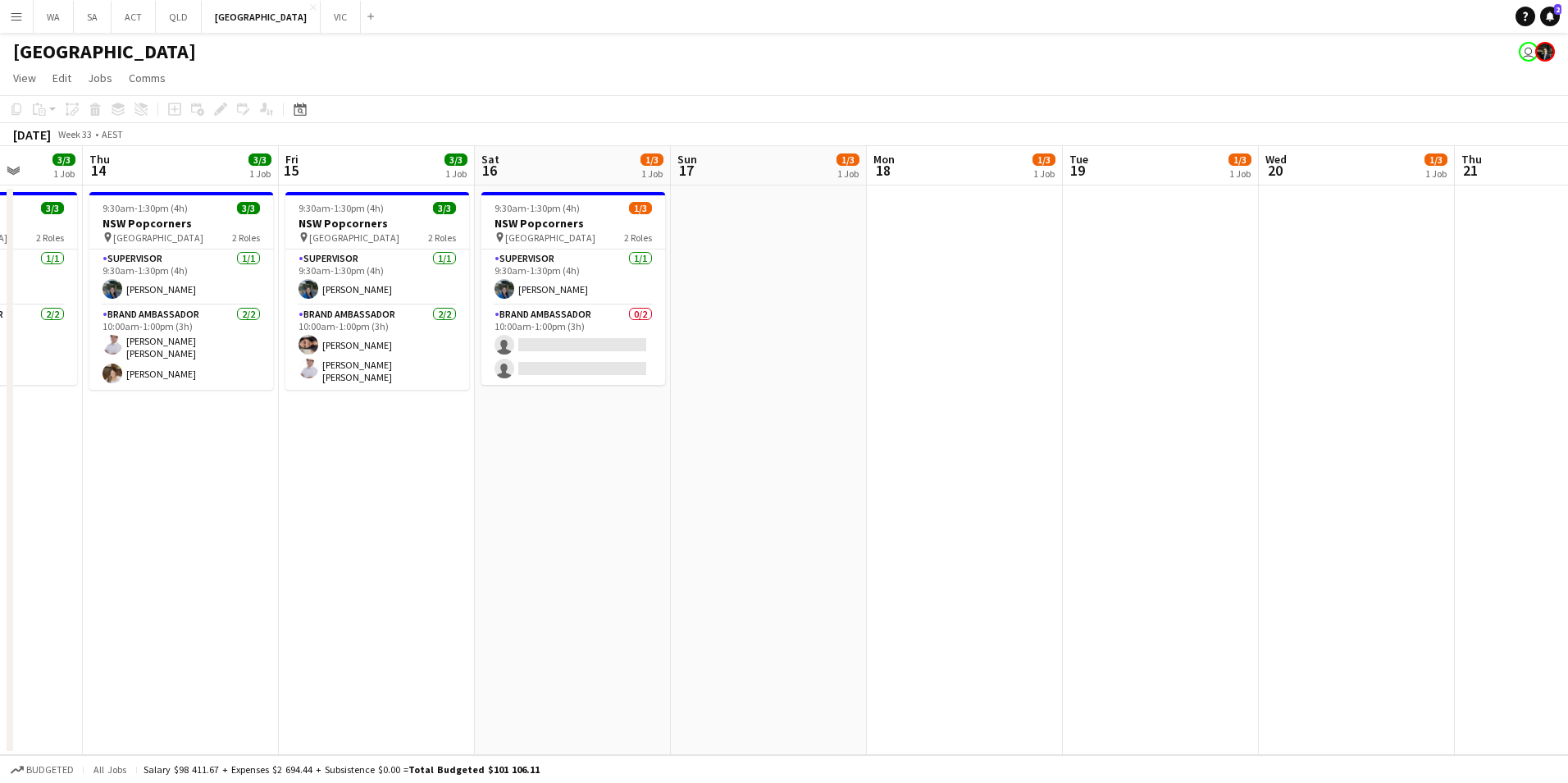
drag, startPoint x: 989, startPoint y: 514, endPoint x: 566, endPoint y: 535, distance: 423.5
click at [566, 535] on app-calendar-viewport "Mon 11 0/1 1 Job Tue 12 Wed 13 3/3 1 Job Thu 14 3/3 1 Job Fri 15 3/3 1 Job Sat …" at bounding box center [784, 450] width 1568 height 609
click at [597, 311] on app-card-role "Brand Ambassador 0/2 10:00am-1:00pm (3h) single-neutral-actions single-neutral-…" at bounding box center [573, 344] width 184 height 79
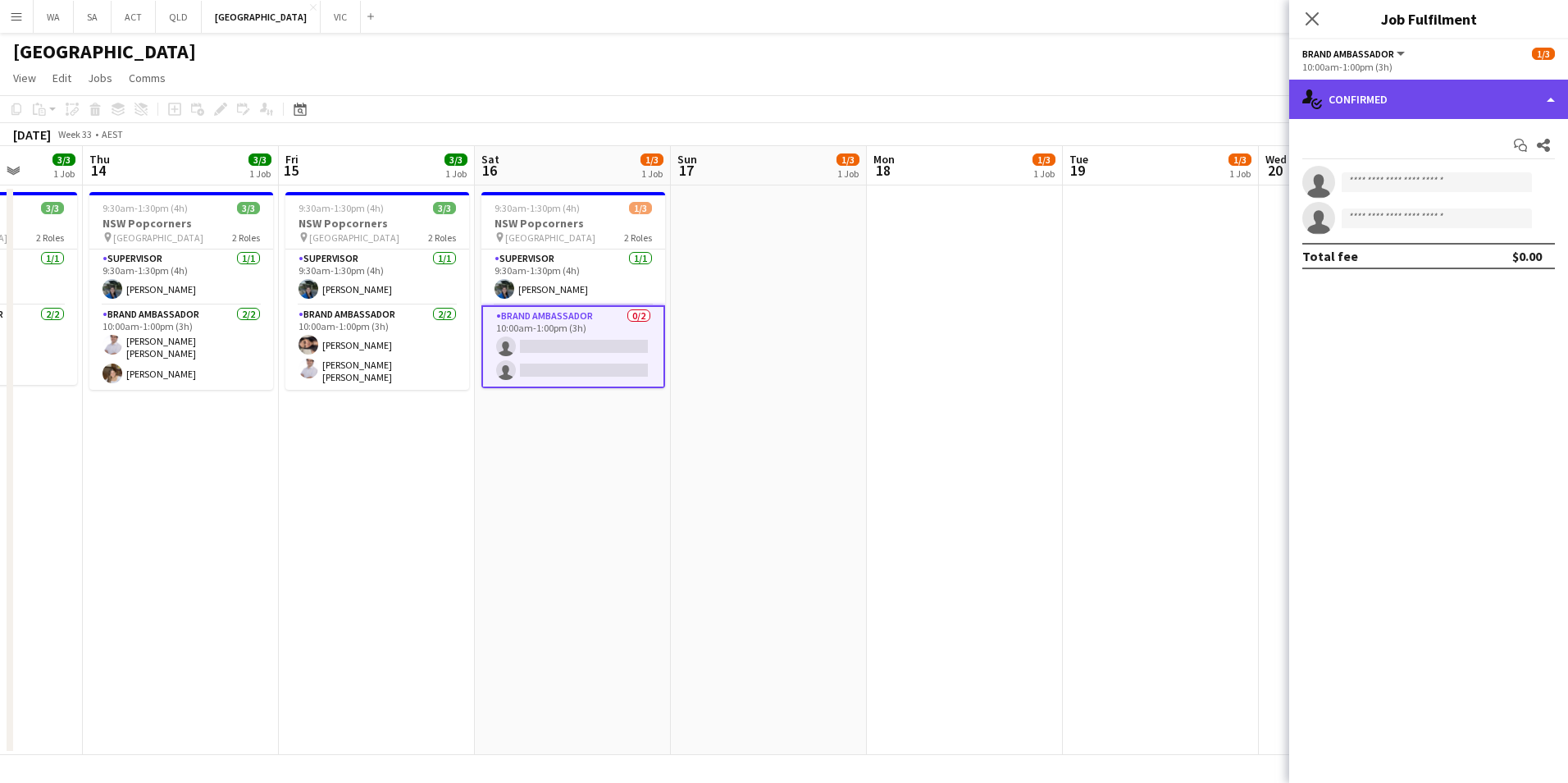
click at [1383, 95] on div "single-neutral-actions-check-2 Confirmed" at bounding box center [1428, 99] width 279 height 39
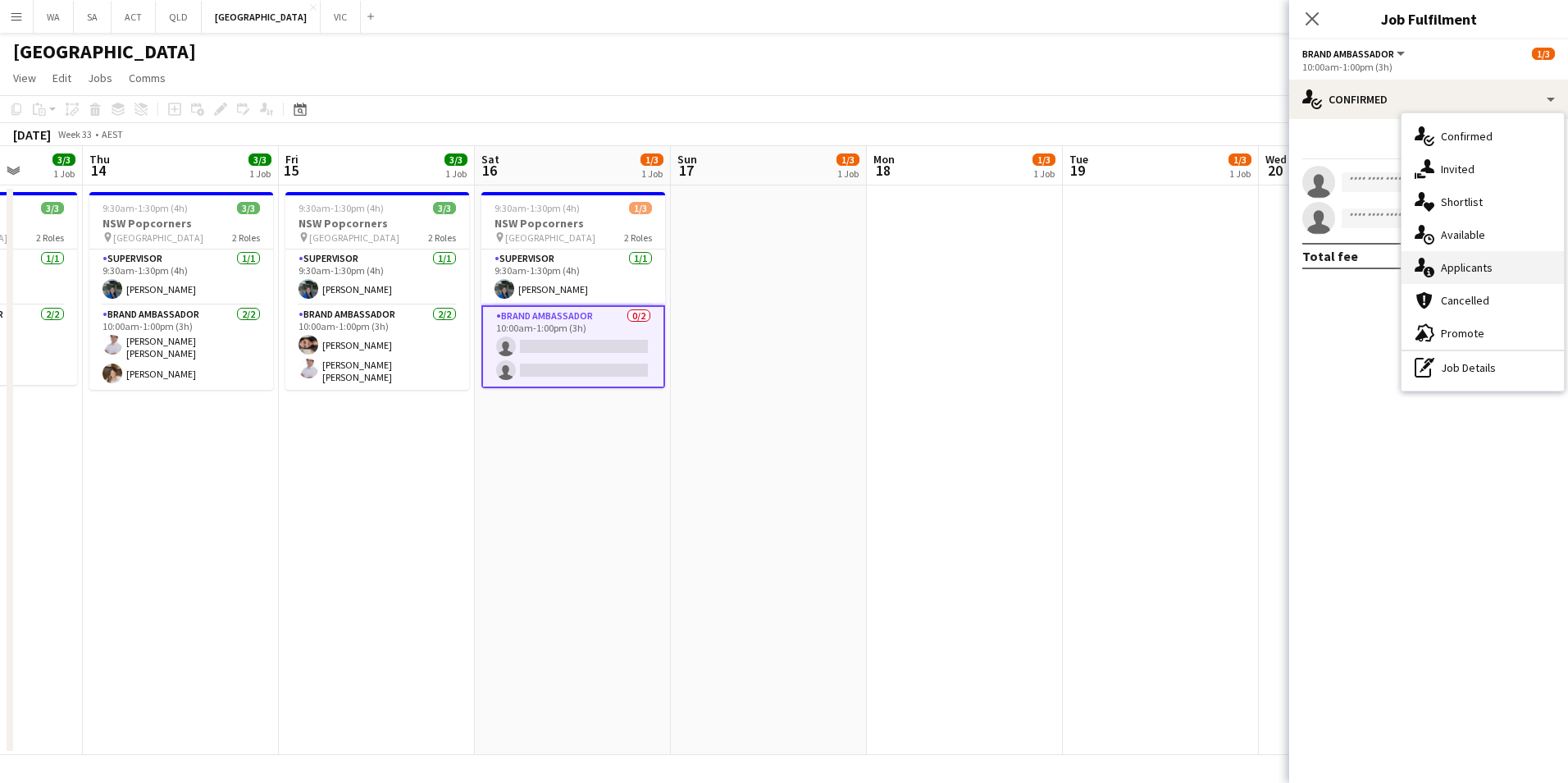
click at [1506, 270] on div "single-neutral-actions-information Applicants" at bounding box center [1483, 267] width 163 height 32
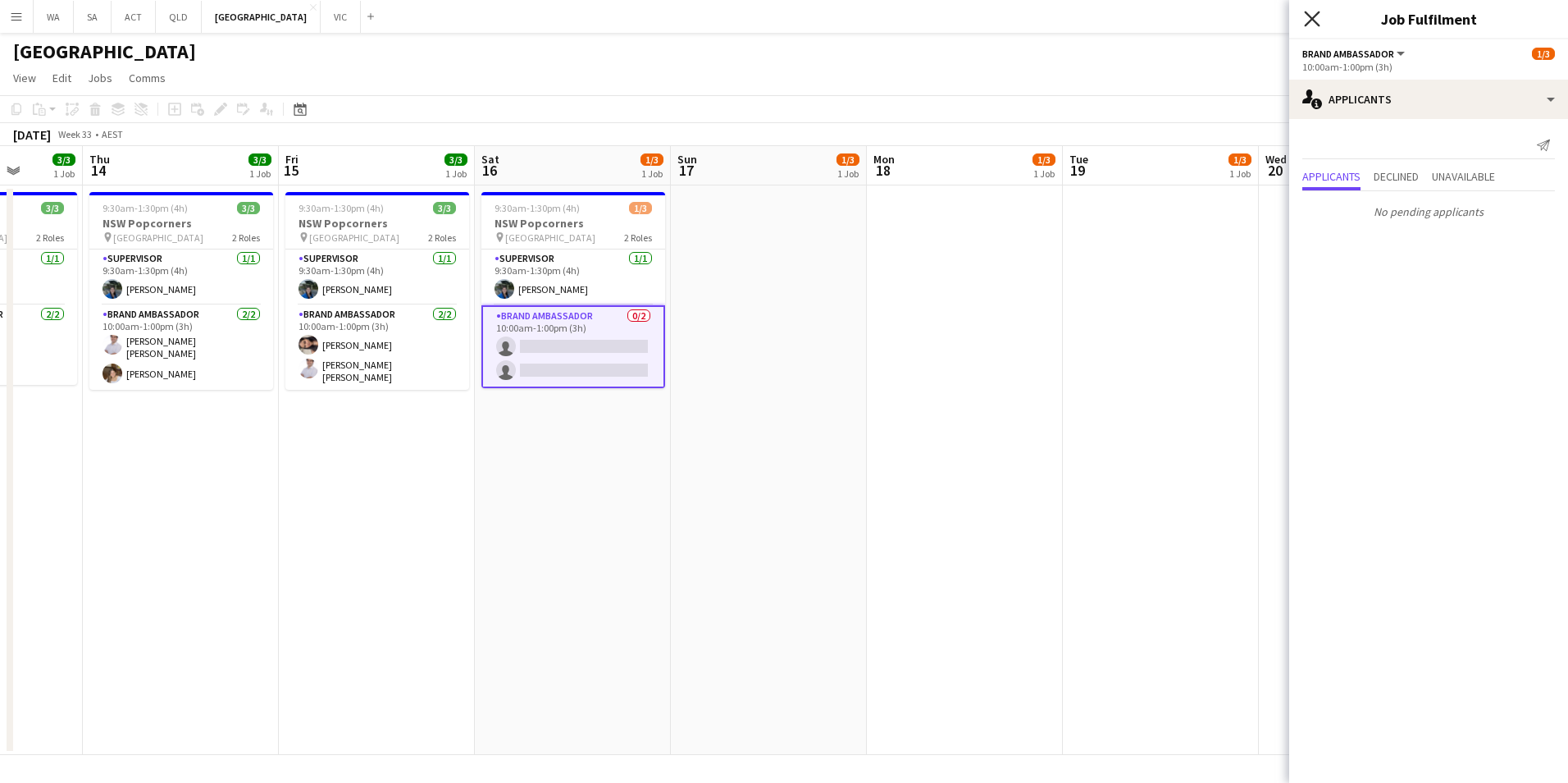
click at [1318, 23] on icon "Close pop-in" at bounding box center [1311, 19] width 16 height 16
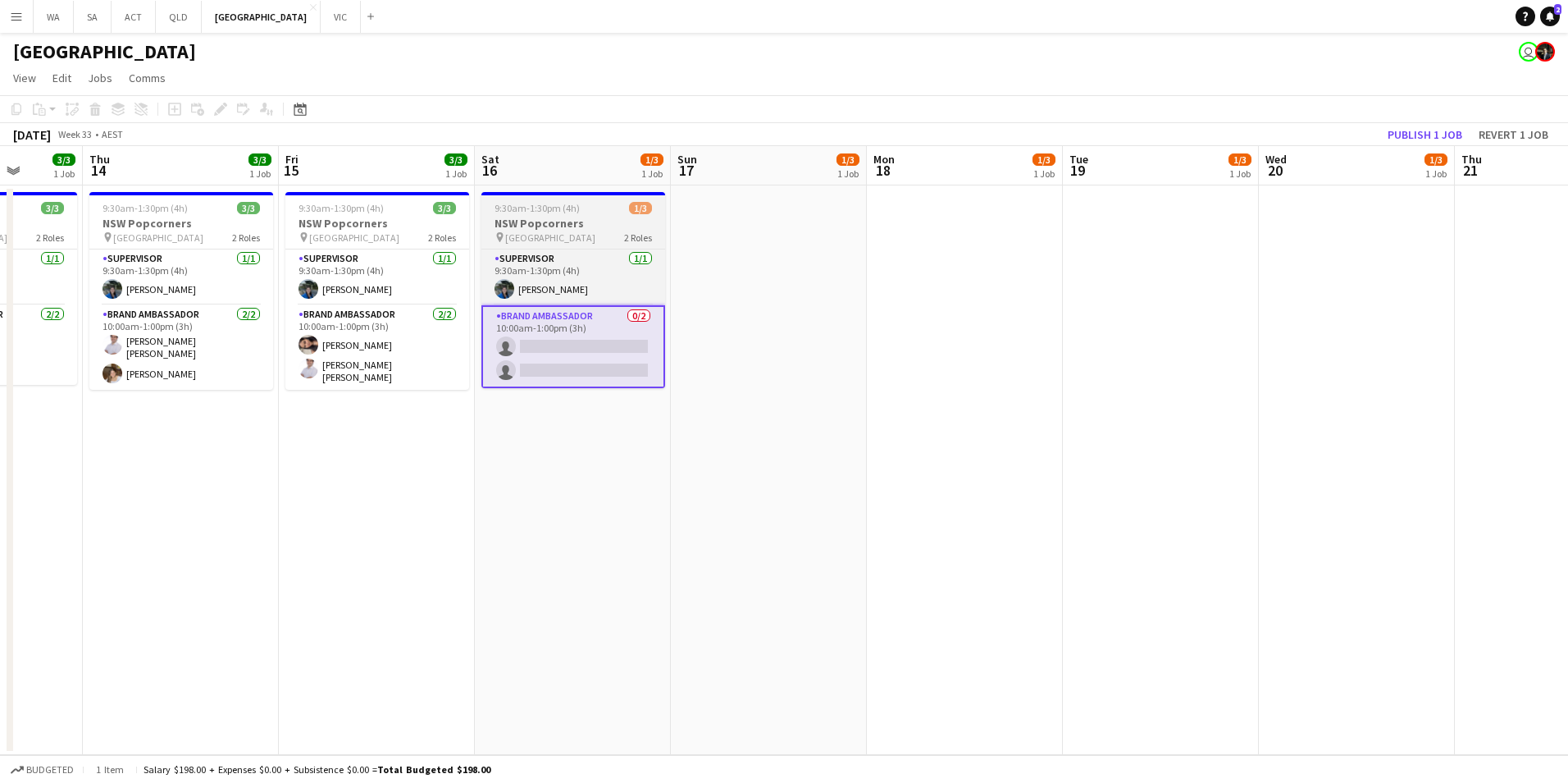
click at [562, 223] on h3 "NSW Popcorners" at bounding box center [573, 222] width 184 height 15
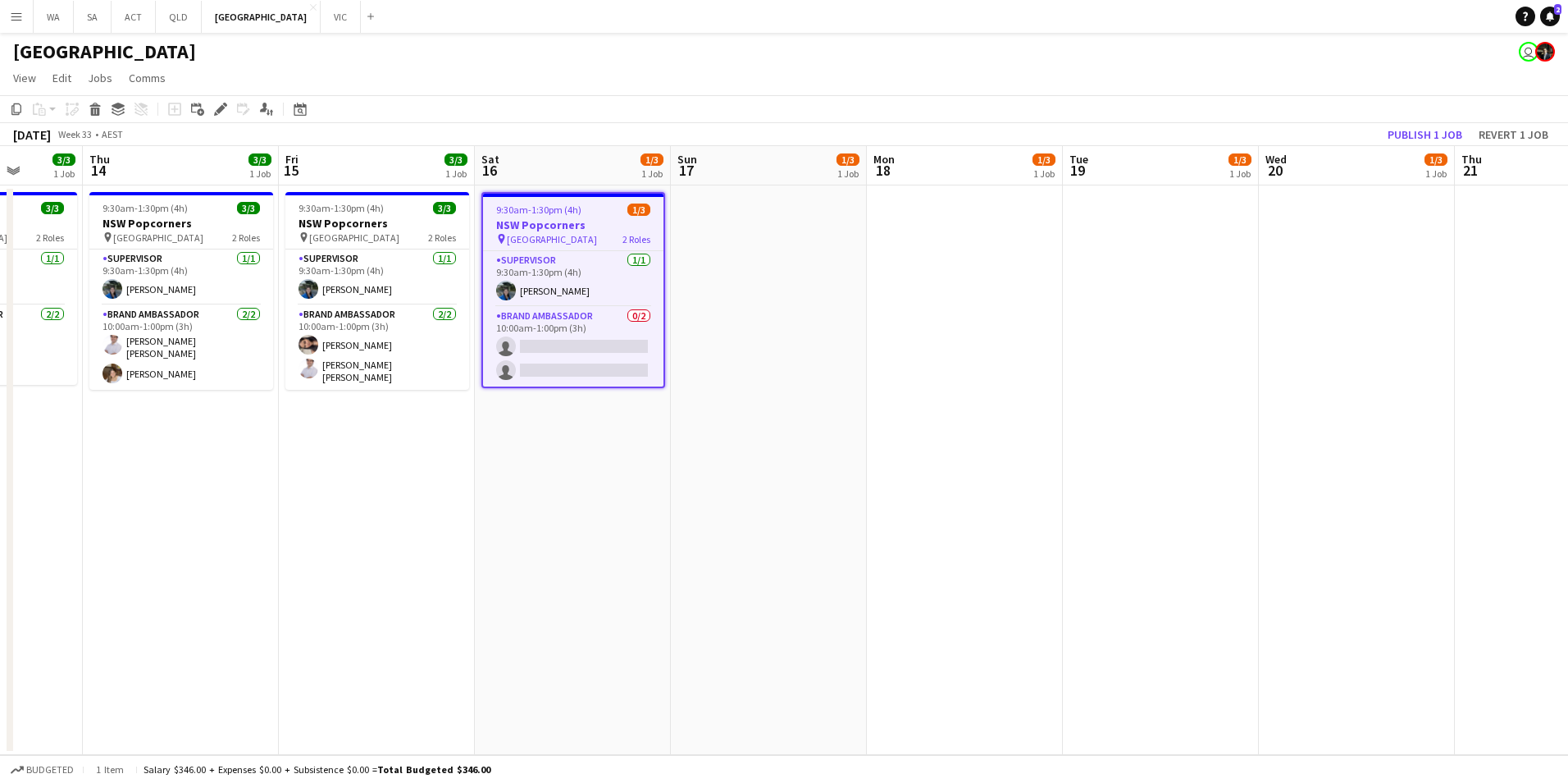
click at [779, 211] on app-date-cell at bounding box center [769, 469] width 196 height 569
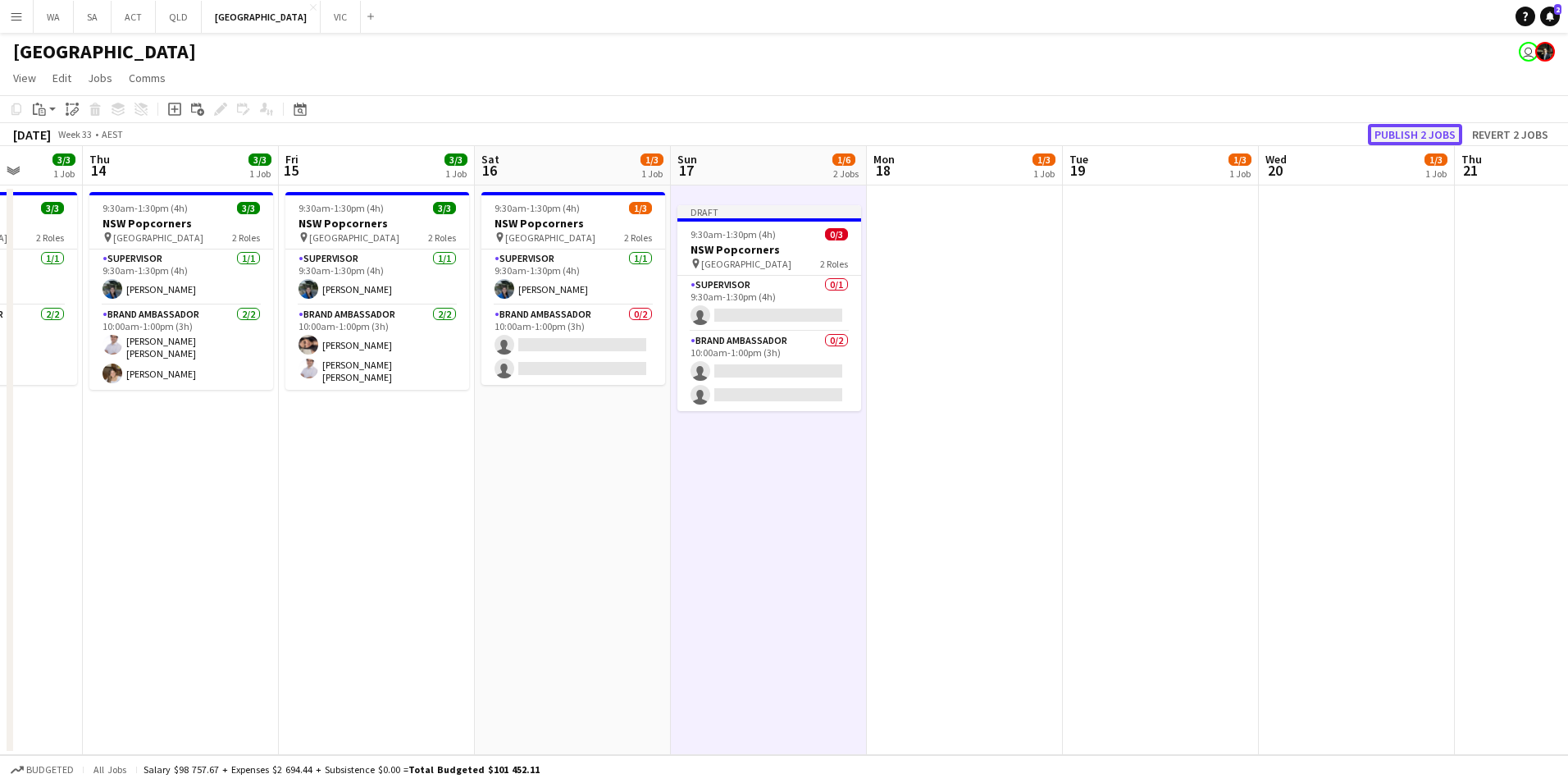
click at [1429, 135] on button "Publish 2 jobs" at bounding box center [1415, 134] width 94 height 22
